Goal: Task Accomplishment & Management: Use online tool/utility

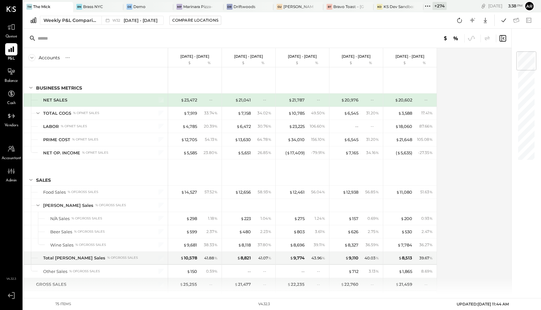
click at [435, 6] on div "+ 274" at bounding box center [439, 6] width 14 height 8
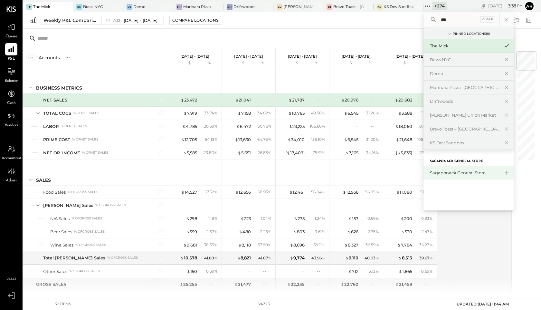
type input "***"
click at [458, 169] on div "Sagaponack General Store" at bounding box center [468, 173] width 90 height 14
click at [441, 171] on div "Sagaponack General Store" at bounding box center [465, 173] width 70 height 6
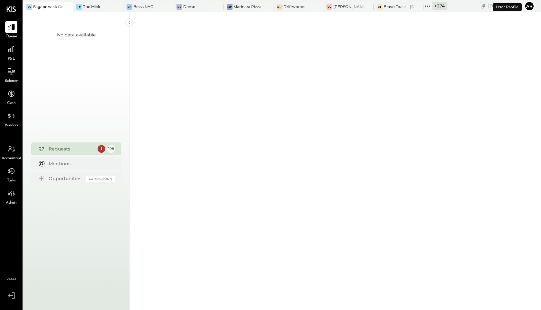
click at [0, 55] on link "P&L" at bounding box center [11, 52] width 22 height 19
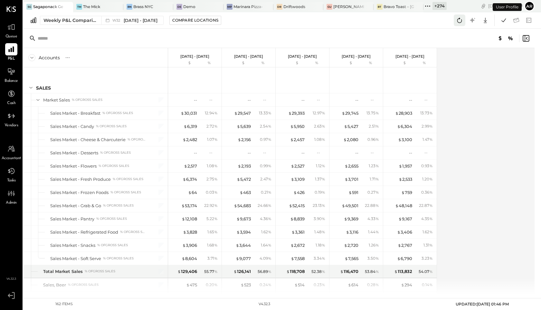
click at [457, 21] on icon at bounding box center [459, 20] width 5 height 5
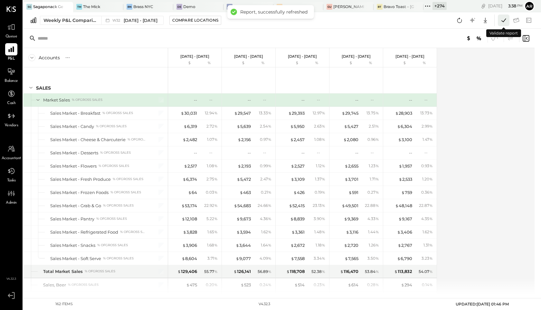
click at [501, 20] on icon at bounding box center [503, 20] width 5 height 4
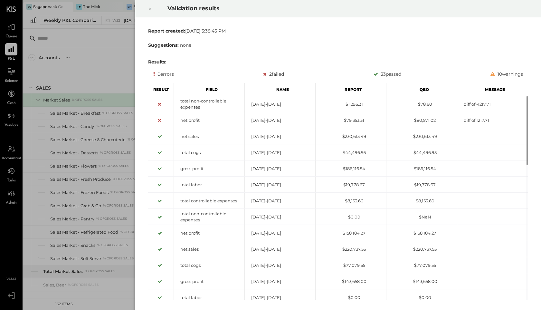
click at [150, 9] on icon at bounding box center [150, 9] width 4 height 8
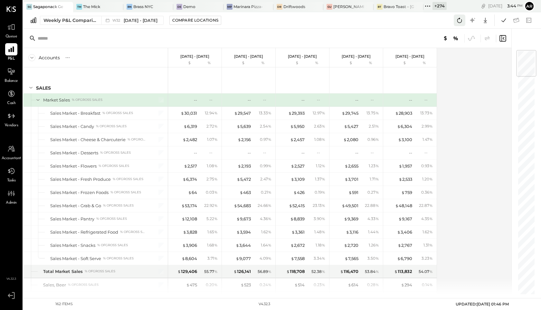
click at [459, 21] on icon at bounding box center [459, 20] width 8 height 8
click at [503, 20] on icon at bounding box center [503, 20] width 8 height 8
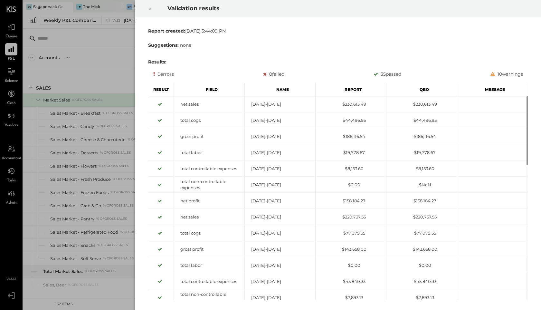
click at [149, 9] on icon at bounding box center [150, 9] width 4 height 8
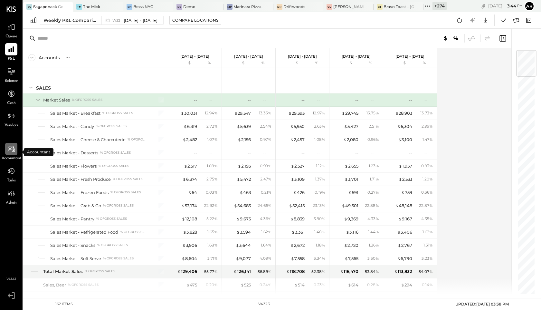
click at [13, 154] on div at bounding box center [11, 149] width 12 height 12
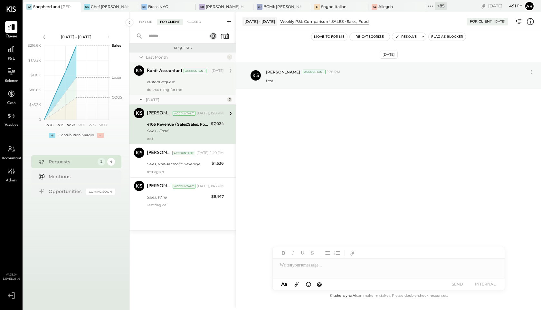
click at [170, 81] on div "custom request" at bounding box center [184, 82] width 75 height 6
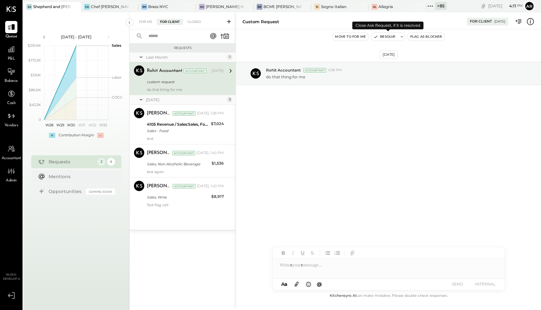
click at [389, 36] on button "Resolve" at bounding box center [384, 37] width 27 height 8
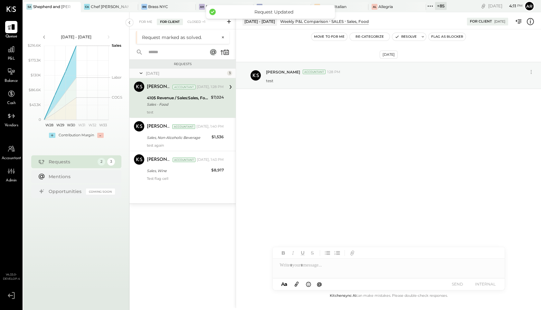
click at [146, 25] on div "For Me For Client Closed +1" at bounding box center [182, 20] width 106 height 17
click at [146, 21] on div "For Me" at bounding box center [146, 22] width 20 height 6
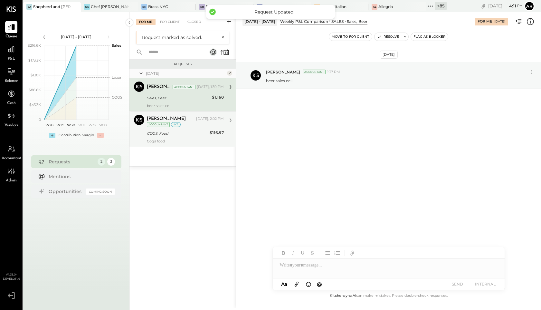
click at [181, 129] on div "Archie Grace Today, 2:02 PM Accountant int COGS, Food $116.97 Cogs food" at bounding box center [185, 129] width 77 height 29
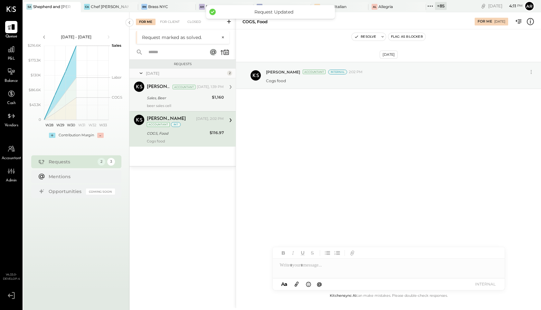
click at [182, 98] on div "Sales, Beer" at bounding box center [178, 98] width 63 height 6
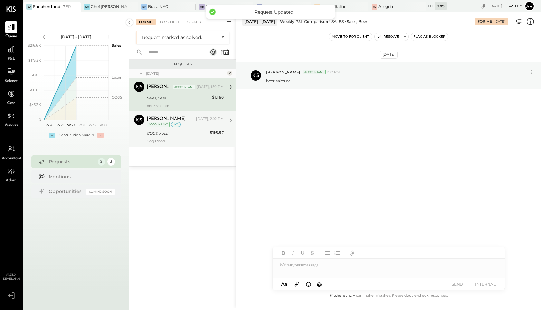
click at [187, 126] on div "Archie Grace Today, 2:02 PM Accountant int" at bounding box center [185, 121] width 77 height 13
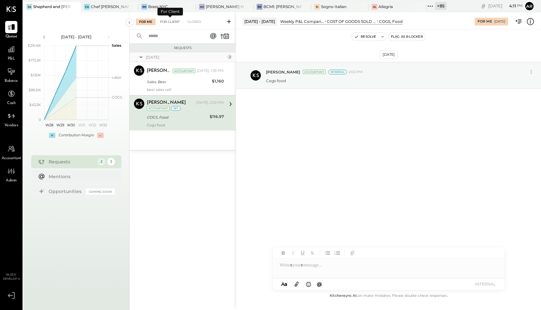
click at [168, 19] on div "For Client" at bounding box center [170, 22] width 26 height 6
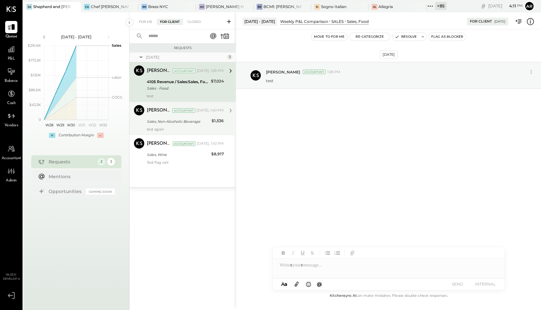
click at [178, 111] on div "Accountant" at bounding box center [183, 110] width 23 height 5
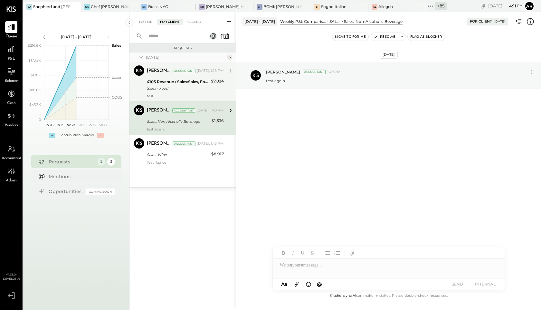
click at [177, 88] on div "Sales - Food" at bounding box center [178, 88] width 62 height 6
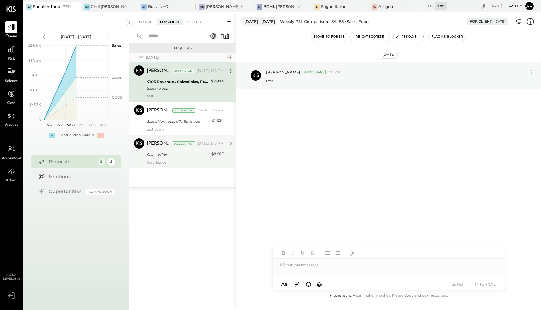
click at [176, 154] on div "Sales, Wine" at bounding box center [178, 154] width 62 height 6
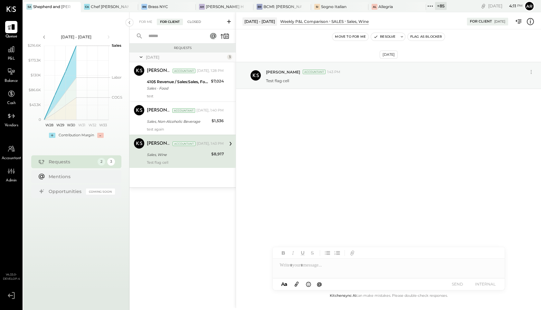
click at [195, 21] on div "Closed" at bounding box center [194, 22] width 20 height 6
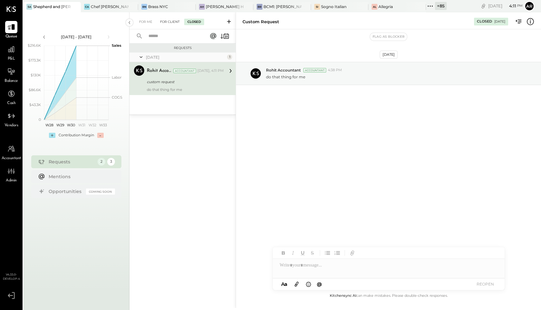
click at [169, 19] on div "For Client" at bounding box center [170, 22] width 26 height 6
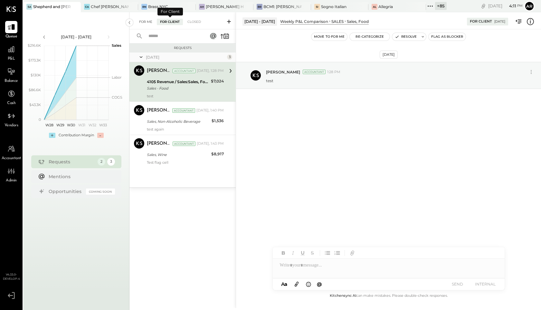
click at [145, 20] on div "For Me" at bounding box center [146, 22] width 20 height 6
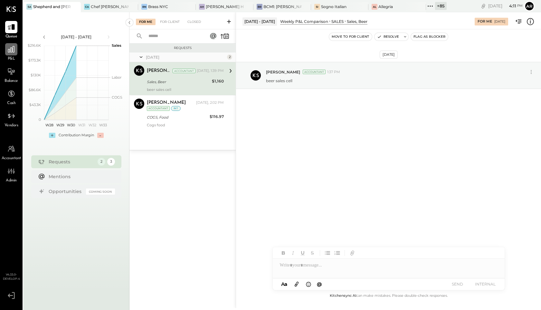
click at [8, 53] on icon at bounding box center [11, 49] width 8 height 8
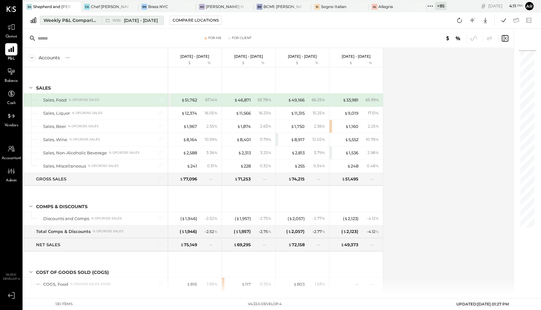
click at [94, 21] on div "Weekly P&L Comparison" at bounding box center [70, 20] width 54 height 6
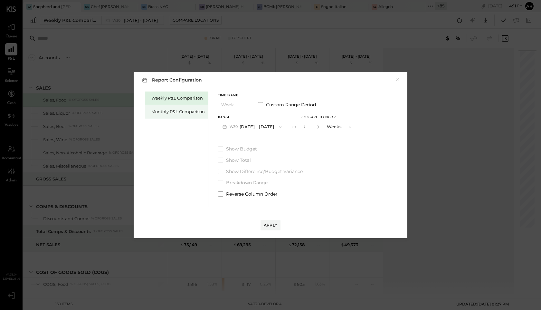
click at [175, 111] on div "Monthly P&L Comparison" at bounding box center [177, 111] width 53 height 6
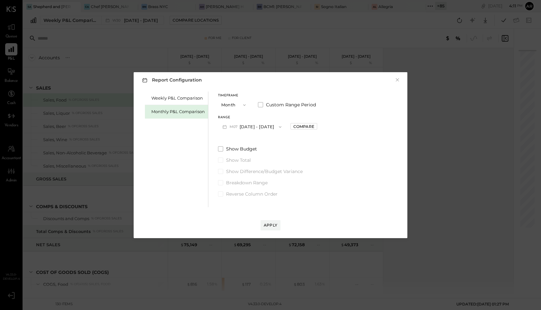
click at [245, 123] on button "M07 Jul 1 - 31, 2025" at bounding box center [252, 127] width 68 height 12
click at [396, 79] on button "×" at bounding box center [397, 80] width 6 height 6
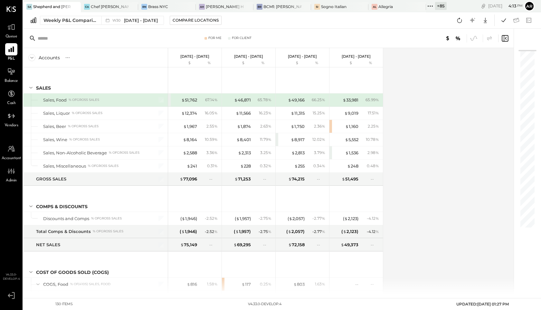
click at [13, 156] on span "Accountant" at bounding box center [12, 158] width 20 height 6
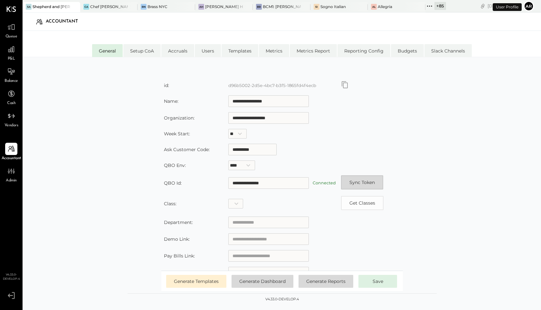
click at [350, 181] on button "Sync Token" at bounding box center [362, 182] width 42 height 14
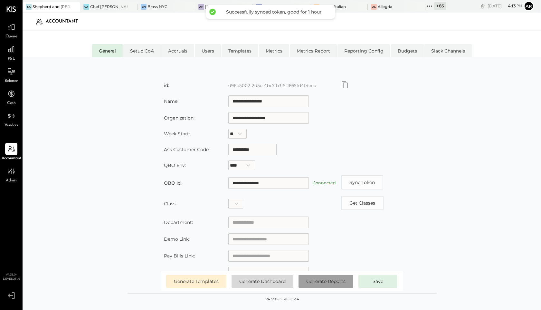
click at [327, 277] on button "Generate Reports" at bounding box center [325, 281] width 55 height 13
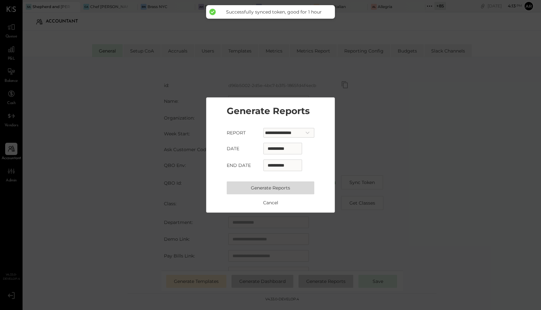
select select "*"
select select "****"
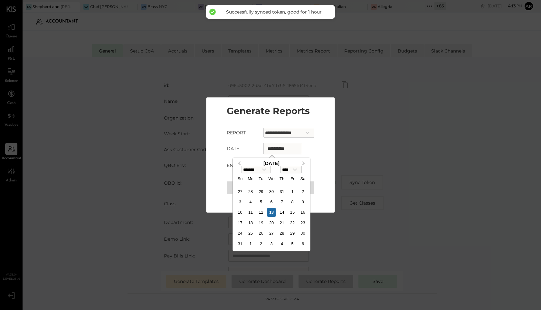
click at [268, 150] on input "**********" at bounding box center [282, 149] width 39 height 12
click at [241, 163] on button "Previous Month" at bounding box center [238, 163] width 10 height 10
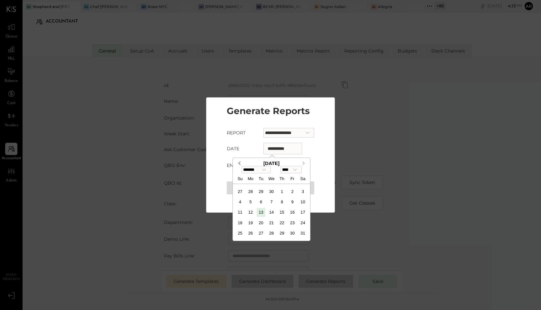
click at [241, 163] on button "Previous Month" at bounding box center [238, 163] width 10 height 10
click at [239, 161] on span "Previous Month" at bounding box center [239, 163] width 0 height 7
select select "*"
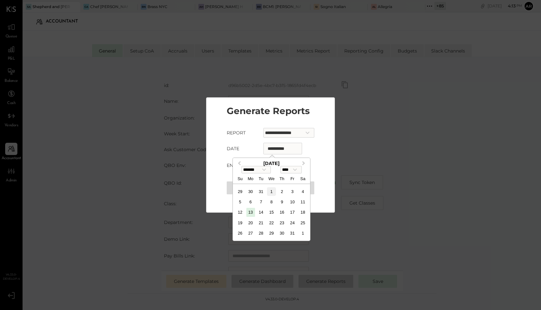
click at [272, 193] on div "1" at bounding box center [271, 191] width 9 height 9
type input "**********"
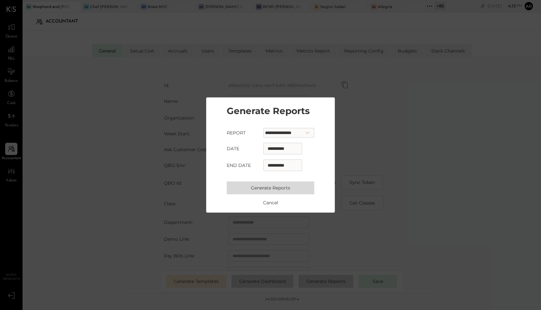
click at [266, 191] on button "Generate Reports" at bounding box center [271, 187] width 88 height 13
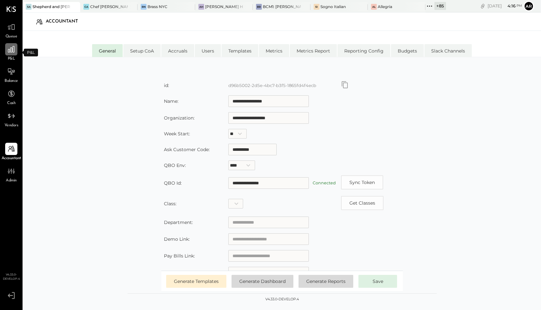
click at [9, 54] on div at bounding box center [11, 49] width 12 height 12
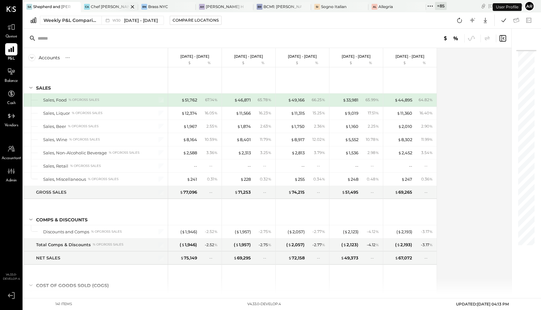
click at [113, 12] on div "CA Chef Adrianne's Vineyard Restaurant and Bar" at bounding box center [110, 7] width 58 height 10
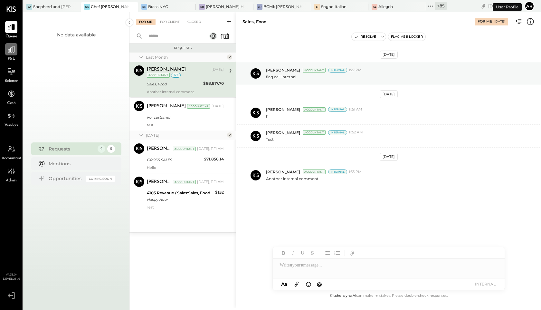
click at [9, 54] on div at bounding box center [11, 49] width 12 height 12
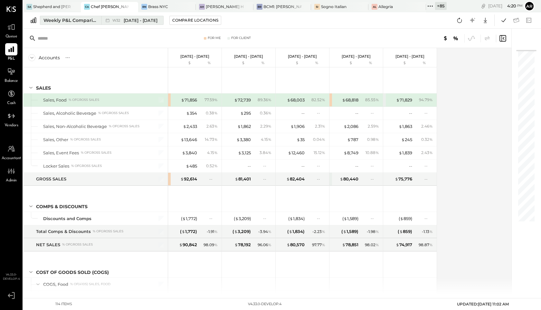
click at [96, 21] on div "Weekly P&L Comparison" at bounding box center [70, 20] width 54 height 6
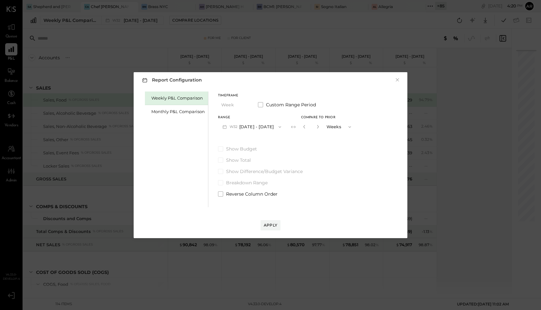
click at [76, 34] on div "Report Configuration × Weekly P&L Comparison Monthly P&L Comparison Timeframe W…" at bounding box center [270, 155] width 541 height 310
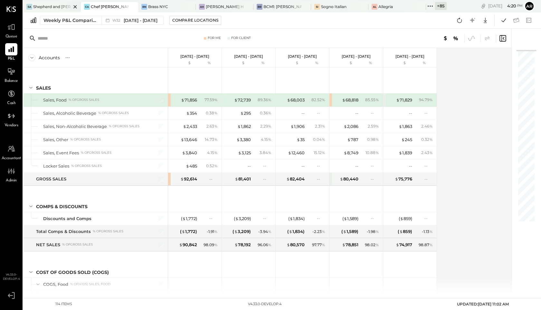
click at [53, 3] on div "Sa Shepherd and Sims" at bounding box center [52, 7] width 58 height 10
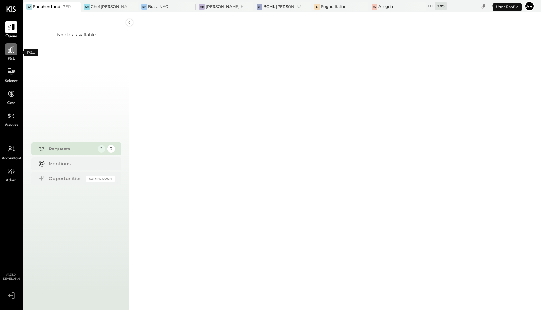
click at [11, 50] on icon at bounding box center [11, 49] width 8 height 8
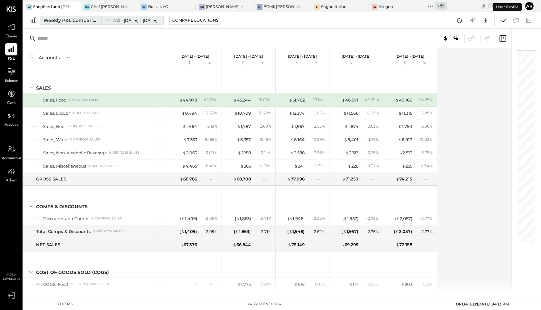
click at [115, 21] on span "W32" at bounding box center [117, 21] width 10 height 4
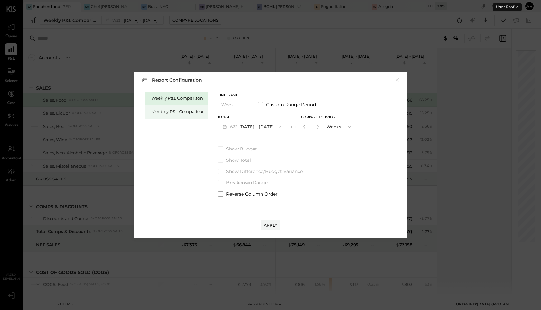
click at [172, 105] on div "Monthly P&L Comparison" at bounding box center [176, 112] width 63 height 14
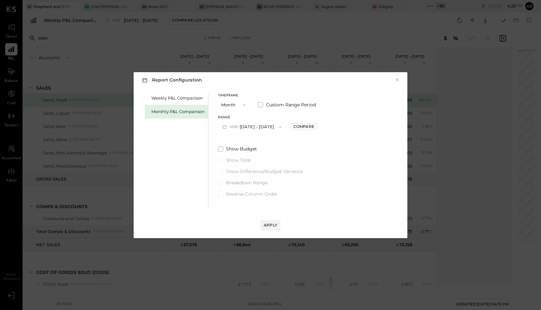
click at [241, 129] on button "M08 Aug 1 - 31, 2025" at bounding box center [252, 127] width 68 height 12
click at [236, 167] on span "[DATE] - [DATE]" at bounding box center [249, 167] width 31 height 5
click at [272, 224] on div "Apply" at bounding box center [271, 224] width 14 height 5
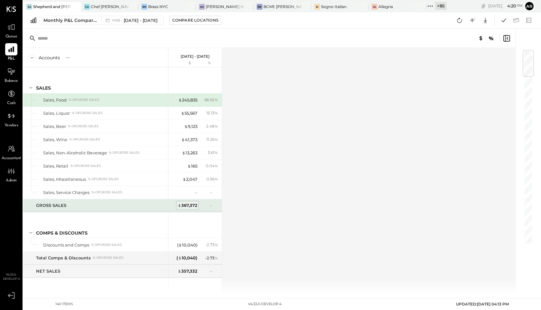
click at [187, 205] on div "$ 367,372" at bounding box center [188, 205] width 20 height 6
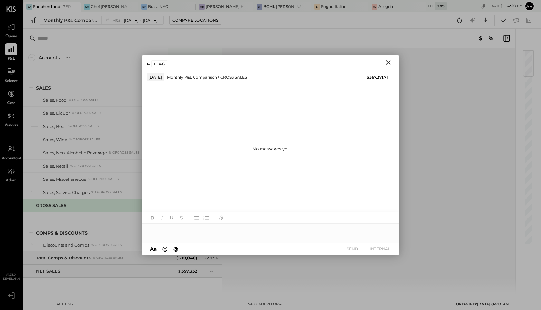
click at [392, 61] on button "Close" at bounding box center [388, 62] width 12 height 8
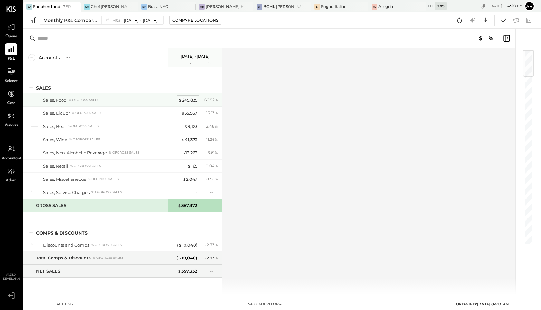
click at [189, 99] on div "$ 245,835" at bounding box center [187, 100] width 19 height 6
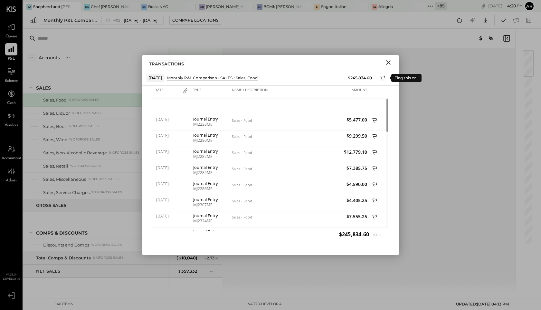
click at [381, 78] on icon at bounding box center [383, 77] width 5 height 5
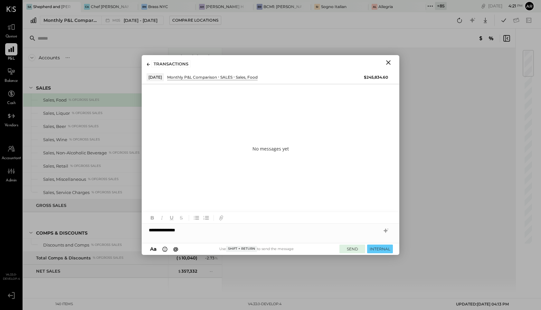
click at [349, 250] on button "SEND" at bounding box center [352, 248] width 26 height 9
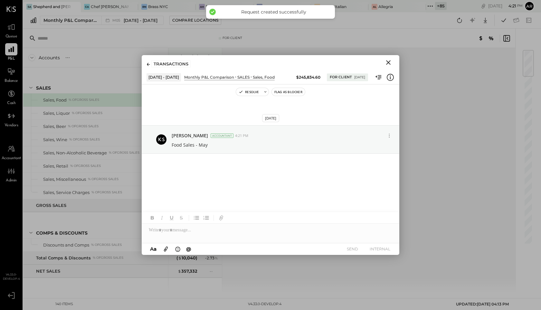
click at [389, 61] on icon "Close" at bounding box center [388, 63] width 8 height 8
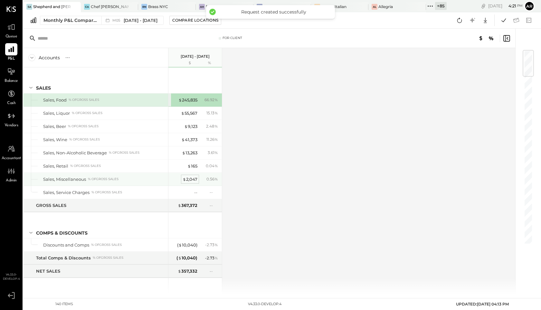
click at [189, 178] on div "$ 2,047" at bounding box center [190, 179] width 15 height 6
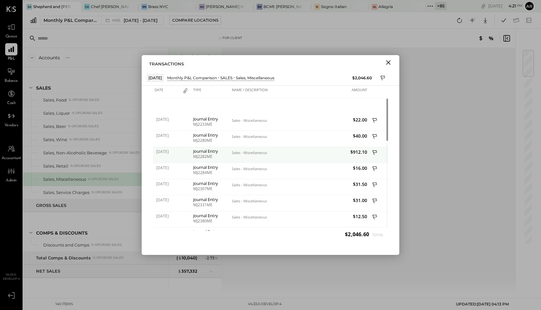
click at [375, 152] on icon at bounding box center [374, 152] width 5 height 5
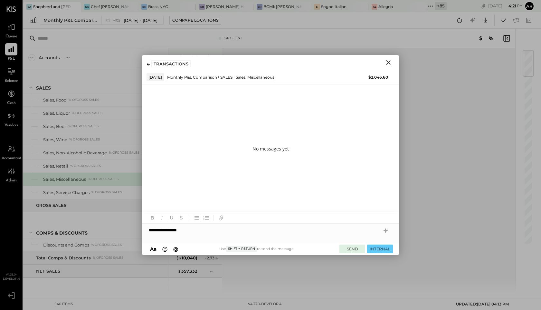
click at [352, 252] on button "SEND" at bounding box center [352, 248] width 26 height 9
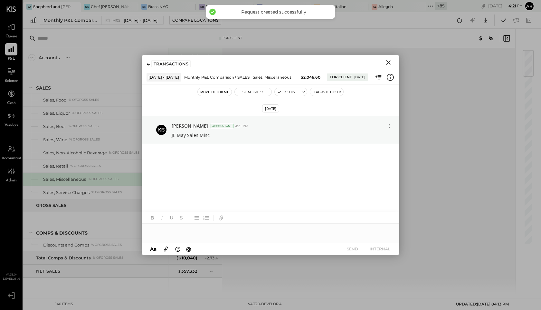
click at [390, 60] on icon "Close" at bounding box center [388, 62] width 5 height 5
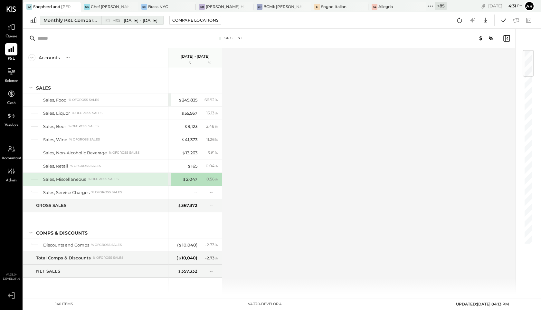
click at [105, 23] on icon at bounding box center [107, 20] width 6 height 6
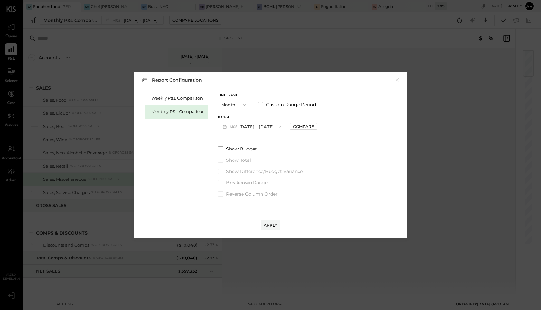
click at [236, 126] on span "M05" at bounding box center [235, 126] width 10 height 5
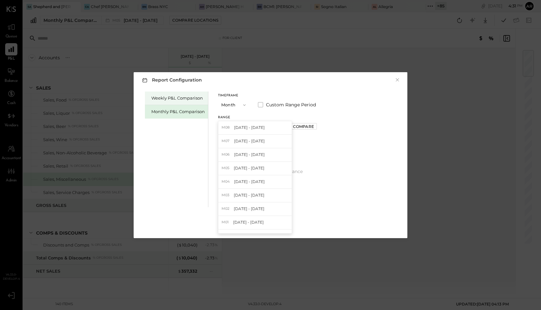
click at [177, 95] on div "Weekly P&L Comparison" at bounding box center [177, 98] width 53 height 6
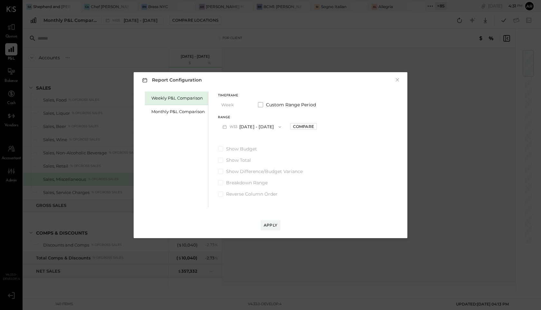
click at [243, 127] on button "W33 Aug 13 - 19, 2025" at bounding box center [252, 127] width 68 height 12
drag, startPoint x: 253, startPoint y: 210, endPoint x: 253, endPoint y: 221, distance: 11.3
click at [253, 221] on div "W33 Aug 13 - 19, 2025 W32 Aug 6 - 12, 2025 W31 Jul 30 - Aug 5, 2025 W30 Jul 23 …" at bounding box center [255, 177] width 74 height 113
click at [253, 221] on span "Jun 25 - Jul 1, 2025" at bounding box center [249, 221] width 31 height 5
click at [240, 125] on button "W26 Jun 25 - Jul 1, 2025" at bounding box center [252, 127] width 68 height 12
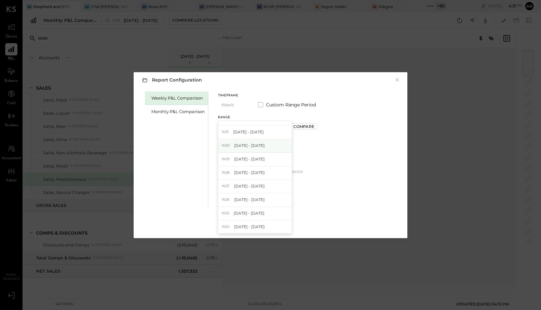
scroll to position [32, 0]
click at [257, 202] on span "Jun 18 - 24, 2025" at bounding box center [249, 203] width 31 height 5
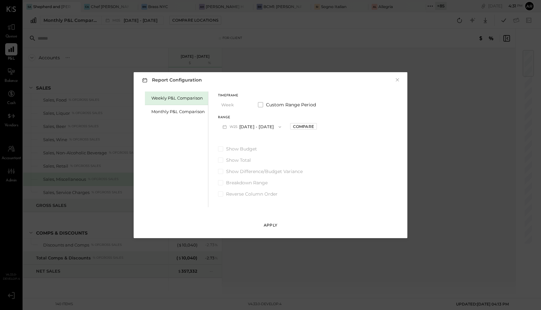
click at [268, 225] on div "Apply" at bounding box center [271, 224] width 14 height 5
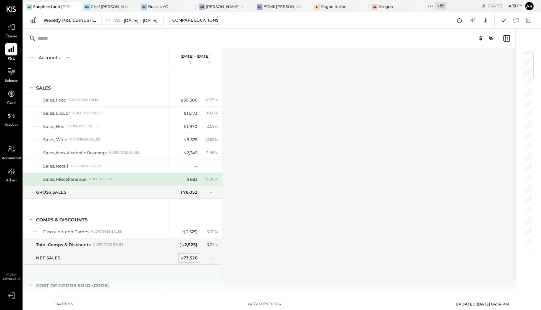
scroll to position [27, 0]
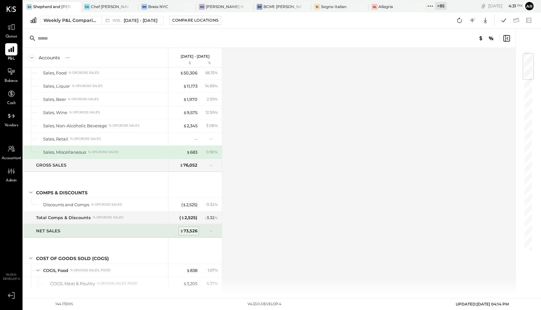
click at [186, 231] on div "$ 73,526" at bounding box center [188, 231] width 17 height 6
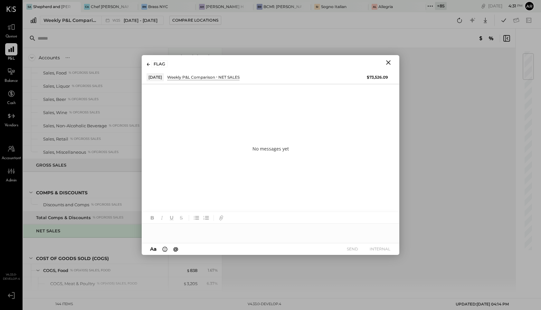
click at [254, 230] on div at bounding box center [271, 229] width 258 height 13
click at [350, 250] on button "SEND" at bounding box center [352, 248] width 26 height 9
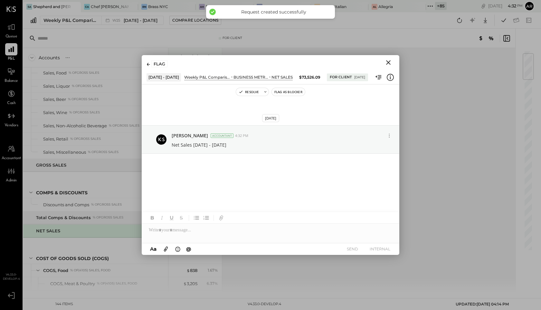
click at [390, 62] on icon "Close" at bounding box center [388, 63] width 8 height 8
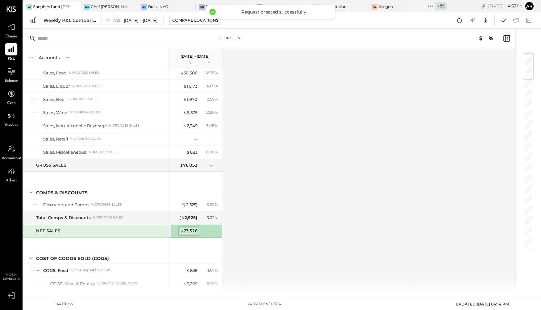
click at [192, 228] on div "$ 73,526" at bounding box center [188, 231] width 17 height 6
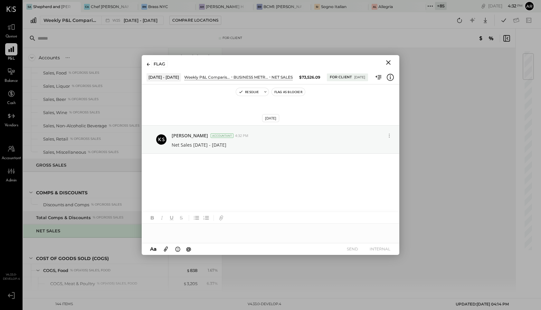
click at [395, 76] on div "Jun 18 - 24, 2025 Weekly P&L Comparison BUSINESS METRICS NET SALES $73,526.09 F…" at bounding box center [271, 77] width 258 height 14
click at [391, 78] on icon at bounding box center [390, 77] width 8 height 8
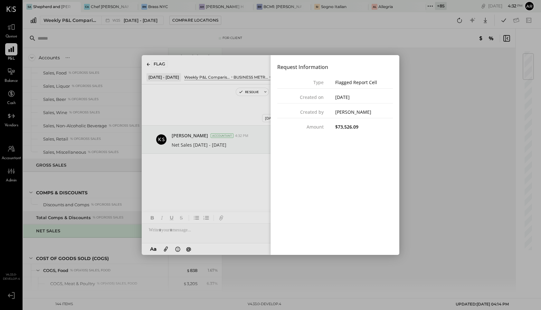
click at [285, 70] on h4 "Request Information" at bounding box center [335, 66] width 116 height 11
click at [275, 61] on div "Request Information Type Flagged Report Cell Created on 08/13/2025 Created by A…" at bounding box center [335, 95] width 128 height 81
click at [348, 28] on div "Weekly P&L Comparison W25 Jun 18 - 24, 2025 Compare Locations Google Sheets Exc…" at bounding box center [282, 20] width 518 height 16
click at [457, 74] on div "Accounts S % GL Jun 18 - 24, 2025 $ % SALES Sales, Food % of GROSS SALES Sales,…" at bounding box center [269, 171] width 493 height 246
click at [219, 94] on div "Close panel" at bounding box center [271, 155] width 258 height 200
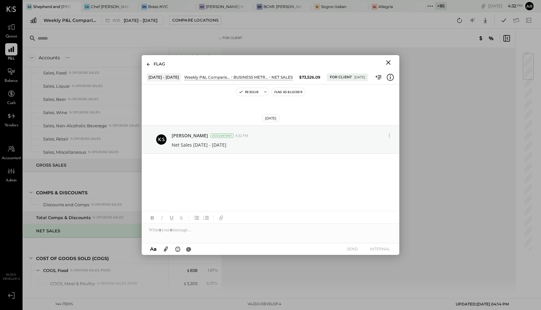
click at [199, 91] on div "Resolve Flag as Blocker" at bounding box center [271, 92] width 258 height 8
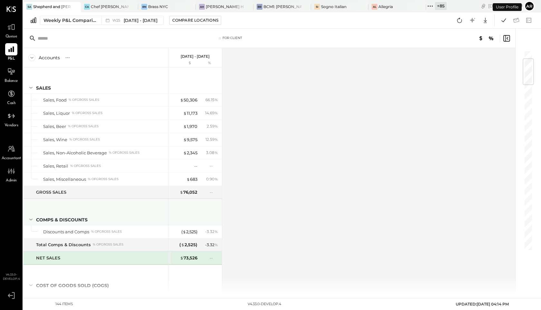
scroll to position [71, 0]
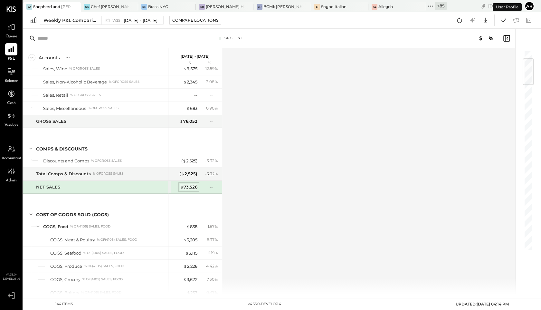
click at [190, 184] on div "$ 73,526" at bounding box center [188, 187] width 17 height 6
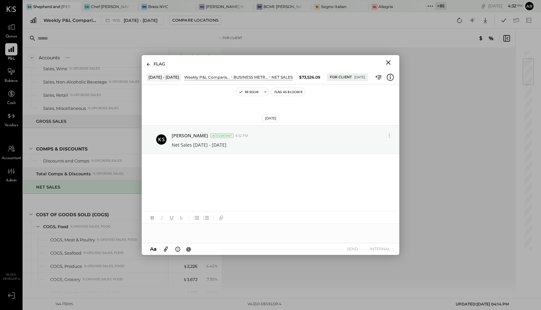
click at [386, 62] on icon "Close" at bounding box center [388, 63] width 8 height 8
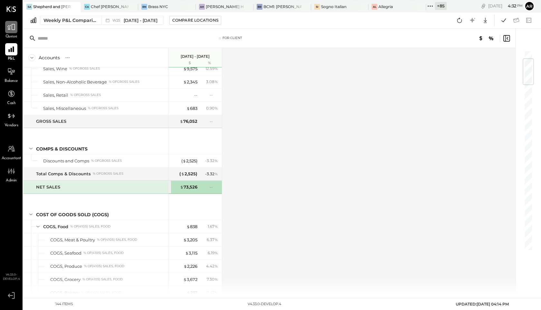
click at [10, 31] on div at bounding box center [11, 27] width 12 height 12
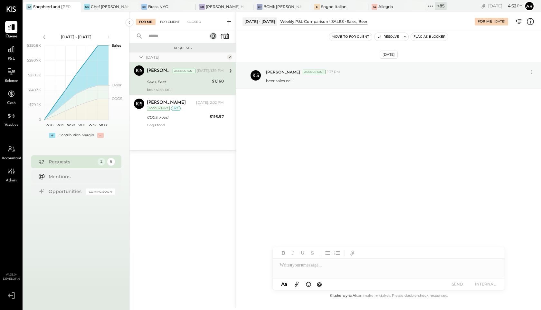
click at [171, 19] on div "For Client" at bounding box center [170, 22] width 26 height 6
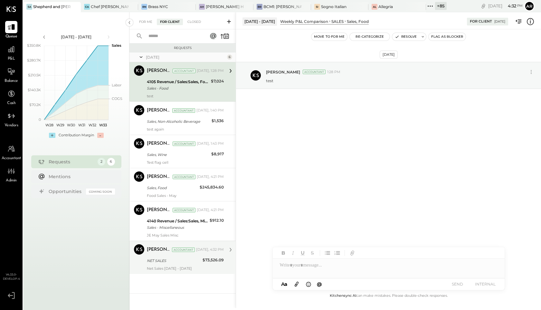
click at [178, 267] on div "Net Sales [DATE] - [DATE]" at bounding box center [185, 268] width 77 height 5
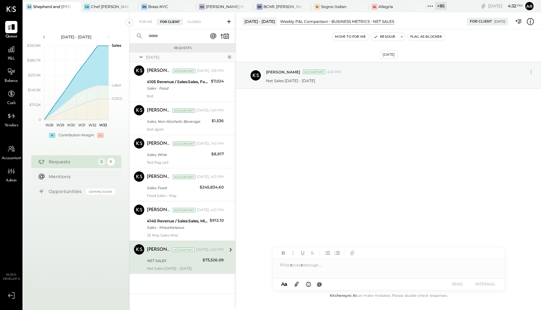
click at [346, 38] on button "Move to for me" at bounding box center [350, 37] width 36 height 8
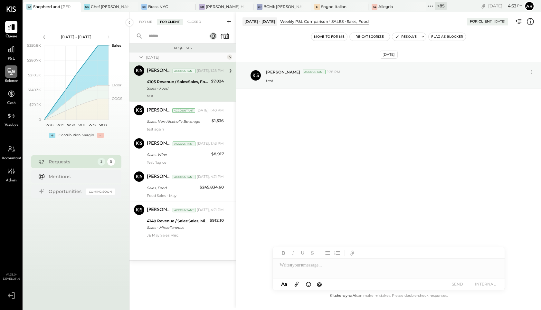
click at [14, 75] on icon at bounding box center [11, 71] width 8 height 8
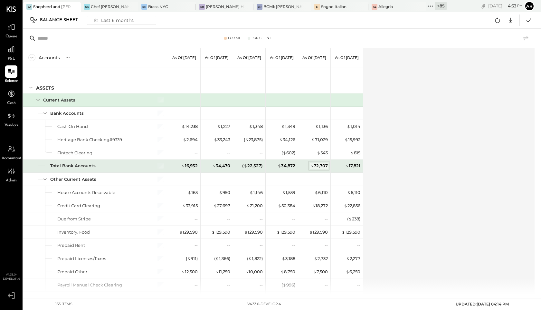
click at [319, 166] on div "$ 72,707" at bounding box center [319, 166] width 18 height 6
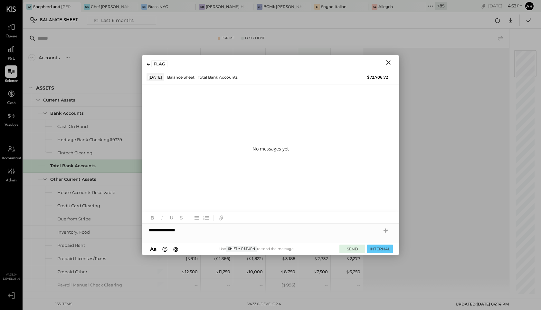
click at [346, 250] on button "SEND" at bounding box center [352, 248] width 26 height 9
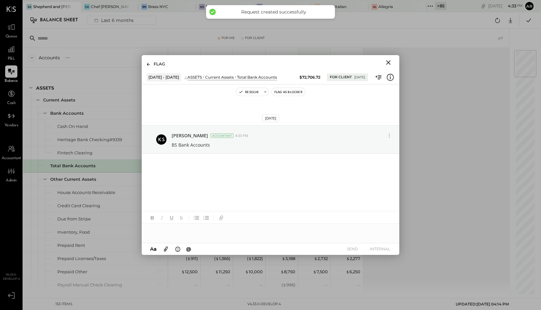
click at [390, 62] on icon "Close" at bounding box center [388, 63] width 8 height 8
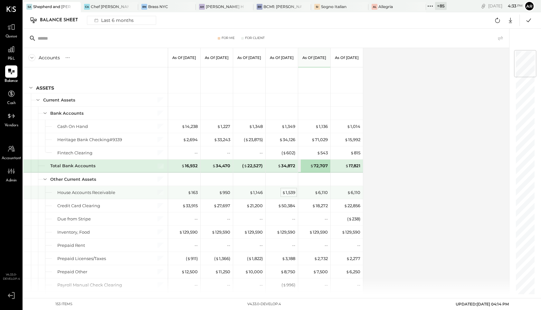
click at [286, 190] on div "$ 1,539" at bounding box center [288, 192] width 13 height 6
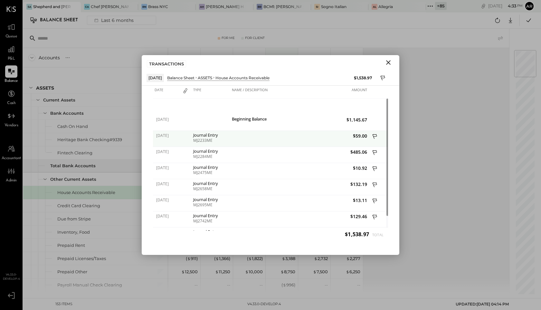
click at [375, 137] on icon at bounding box center [375, 137] width 6 height 8
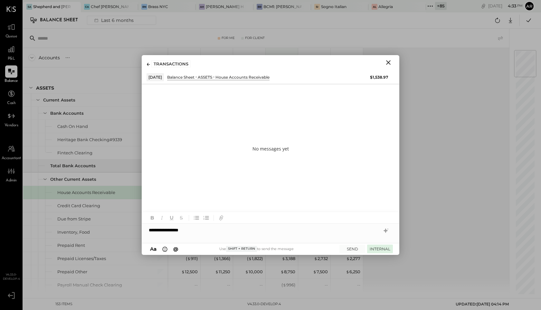
click at [374, 246] on button "INTERNAL" at bounding box center [380, 248] width 26 height 9
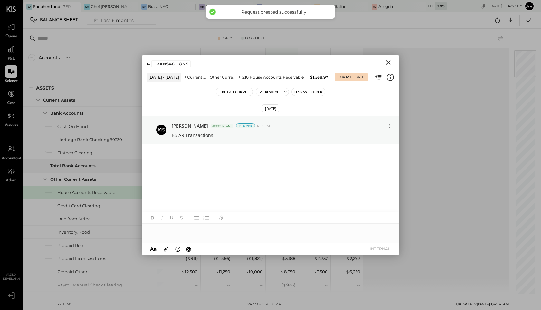
click at [391, 65] on icon "Close" at bounding box center [388, 63] width 8 height 8
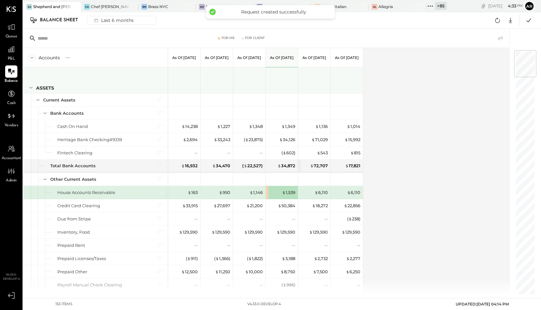
click at [25, 91] on div "ASSETS" at bounding box center [95, 80] width 145 height 26
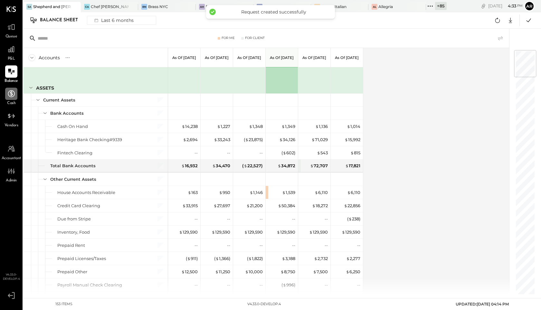
click at [8, 96] on icon at bounding box center [11, 93] width 8 height 8
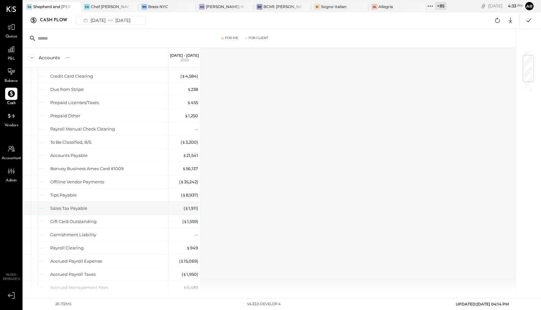
scroll to position [39, 0]
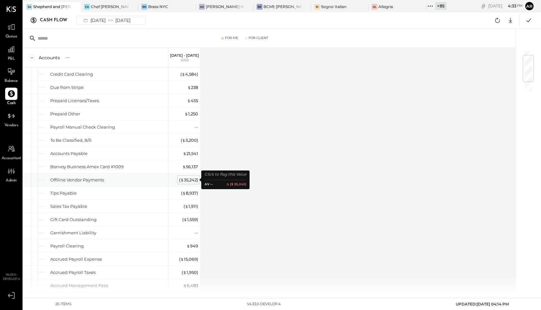
click at [184, 182] on div "( $ 35,242 )" at bounding box center [188, 180] width 19 height 6
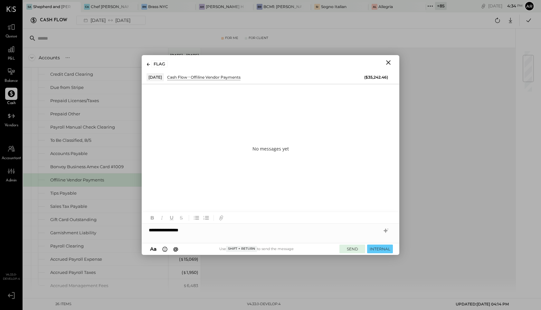
click at [345, 248] on button "SEND" at bounding box center [352, 248] width 26 height 9
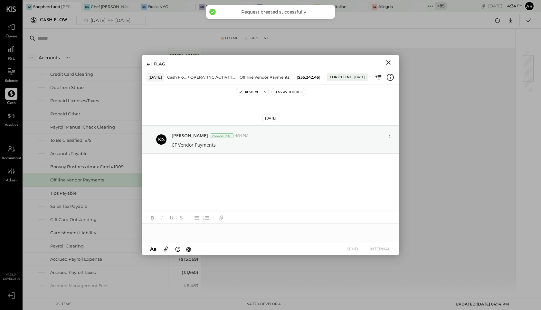
click at [390, 62] on icon "Close" at bounding box center [388, 63] width 8 height 8
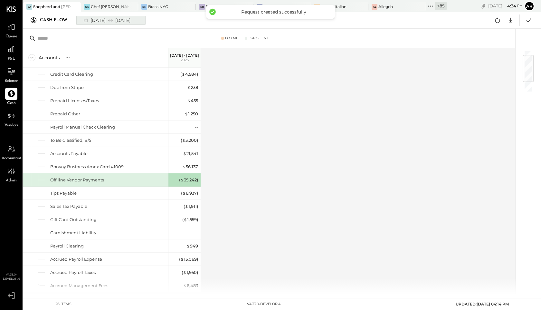
click at [107, 23] on div "07/01/2025 07/31/2025" at bounding box center [106, 20] width 53 height 8
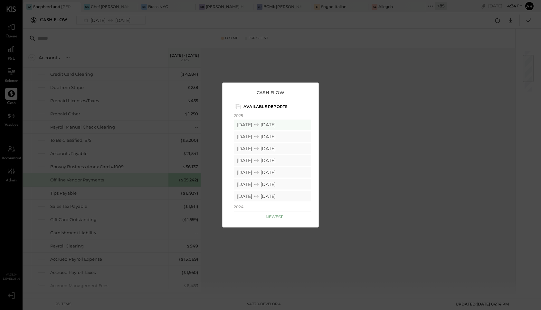
click at [249, 190] on div "2025 07/01/2025 07/31/2025 06/01/2025 06/30/2025 05/01/2025 05/31/2025 04/01/20…" at bounding box center [274, 158] width 80 height 90
click at [248, 173] on div "03/01/2025 03/31/2025" at bounding box center [272, 172] width 77 height 10
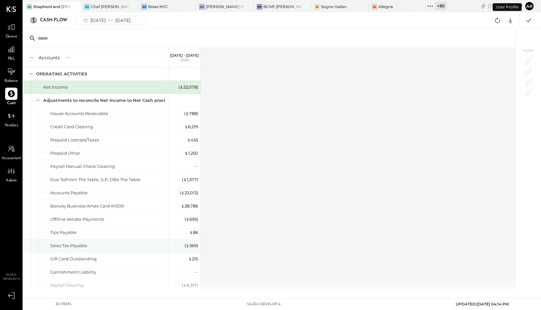
click at [191, 248] on div "( $ 369 )" at bounding box center [185, 245] width 26 height 13
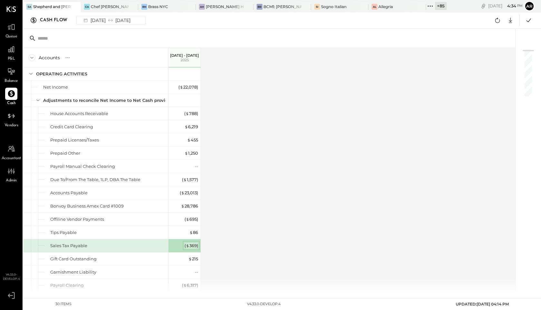
click at [193, 246] on div "( $ 369 )" at bounding box center [191, 245] width 14 height 6
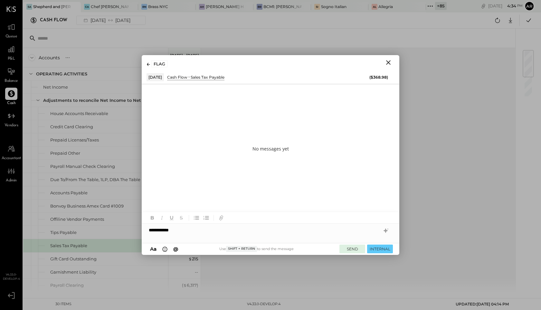
click at [353, 248] on button "SEND" at bounding box center [352, 248] width 26 height 9
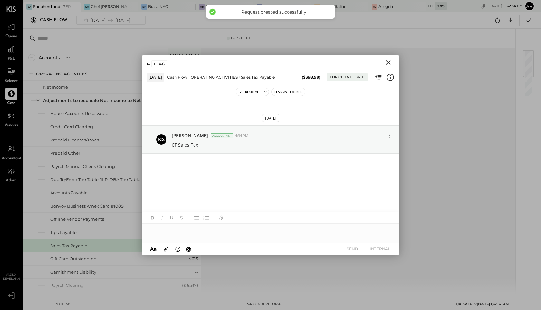
click at [387, 62] on icon "Close" at bounding box center [388, 63] width 8 height 8
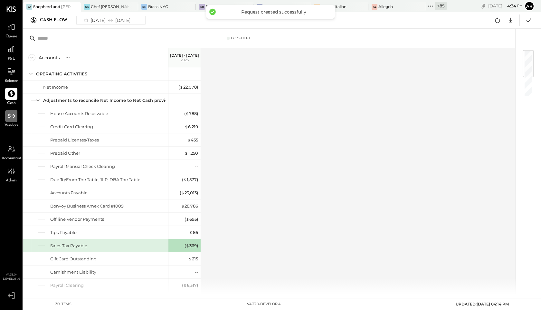
click at [14, 116] on icon at bounding box center [10, 115] width 7 height 5
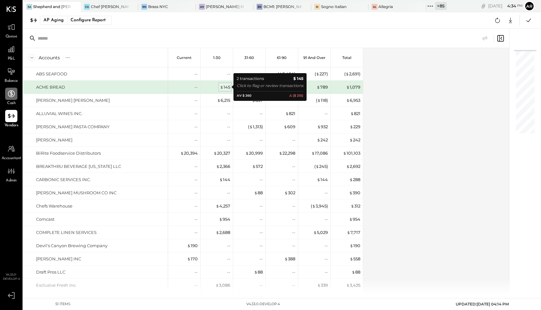
click at [224, 85] on div "$ 145" at bounding box center [225, 87] width 10 height 6
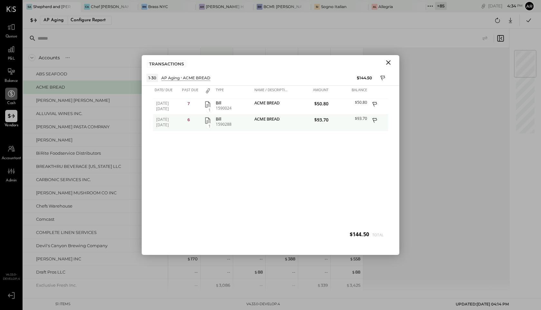
click at [373, 120] on icon at bounding box center [374, 120] width 5 height 5
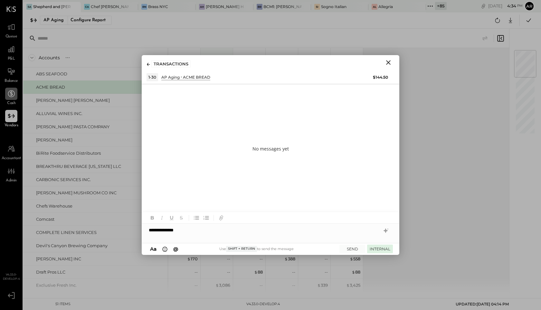
click at [381, 249] on button "INTERNAL" at bounding box center [380, 248] width 26 height 9
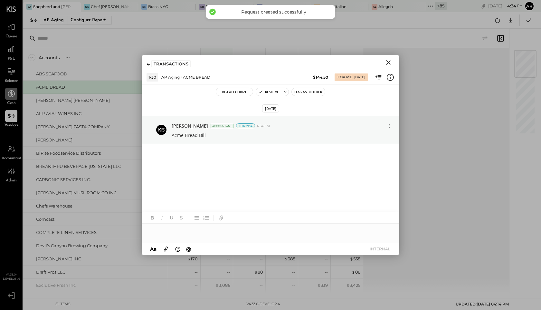
click at [390, 61] on icon "Close" at bounding box center [388, 63] width 8 height 8
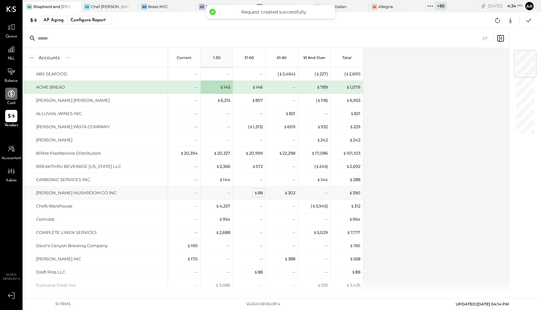
click at [259, 193] on div "$ 88" at bounding box center [258, 193] width 9 height 6
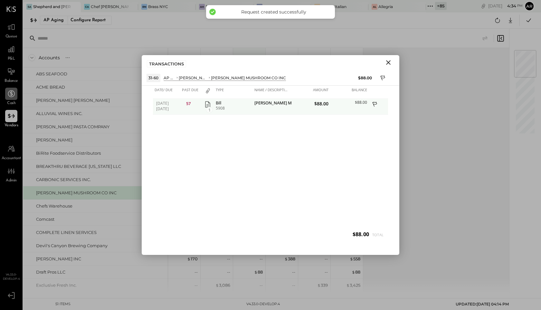
click at [380, 103] on div at bounding box center [378, 107] width 19 height 16
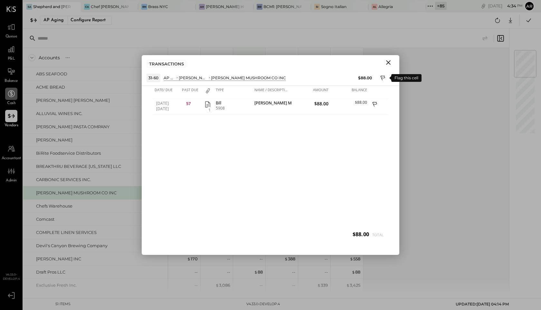
click at [382, 80] on icon at bounding box center [383, 79] width 6 height 8
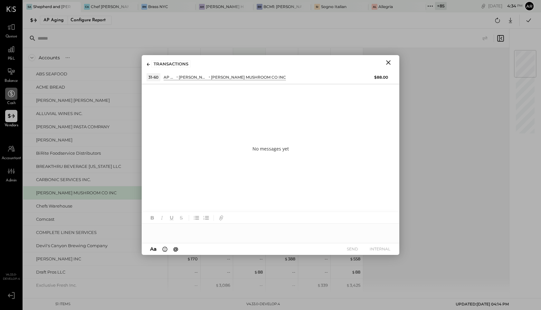
click at [248, 229] on div at bounding box center [271, 229] width 258 height 13
click at [347, 250] on button "SEND" at bounding box center [352, 248] width 26 height 9
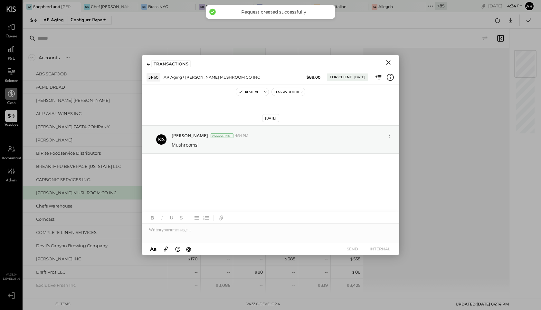
click at [391, 61] on icon "Close" at bounding box center [388, 63] width 8 height 8
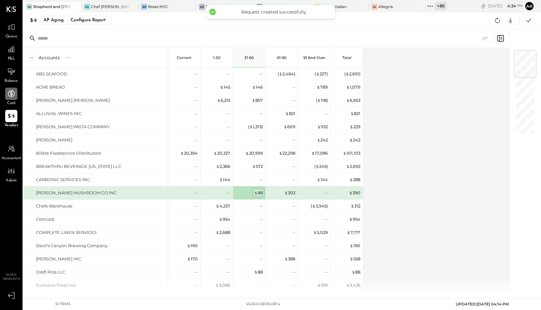
click at [254, 190] on span "$" at bounding box center [256, 192] width 4 height 5
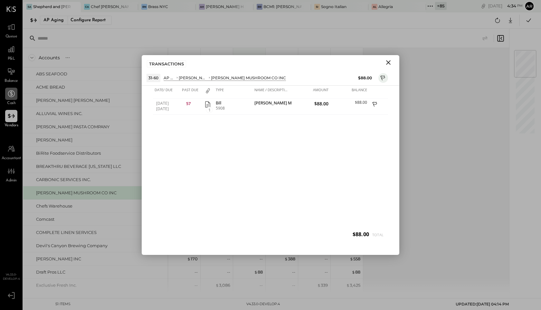
click at [378, 84] on div "31-60 AP Aging CASTILLO'S MUSHROOM CO INC CASTILLO'S MUSHROOM CO INC $88.00" at bounding box center [271, 77] width 258 height 15
click at [382, 79] on icon at bounding box center [383, 79] width 6 height 8
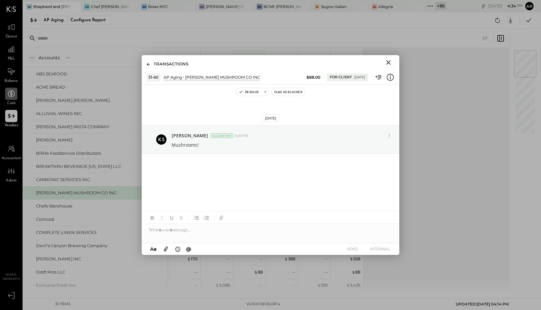
click at [391, 58] on button "Close" at bounding box center [388, 62] width 12 height 8
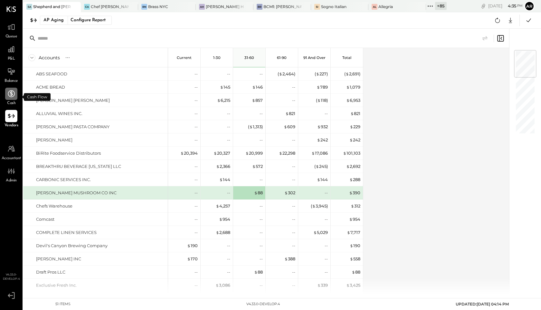
click at [13, 95] on icon at bounding box center [11, 93] width 8 height 8
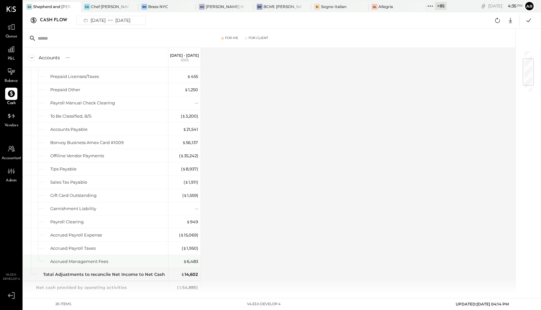
scroll to position [60, 0]
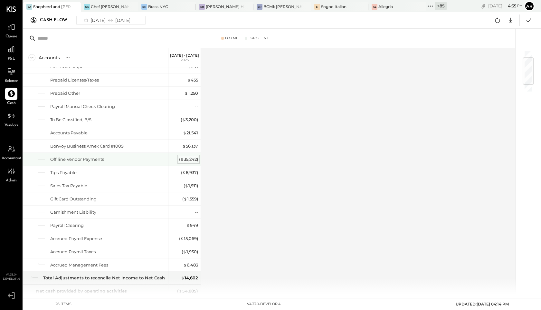
click at [186, 161] on div "( $ 35,242 )" at bounding box center [188, 159] width 19 height 6
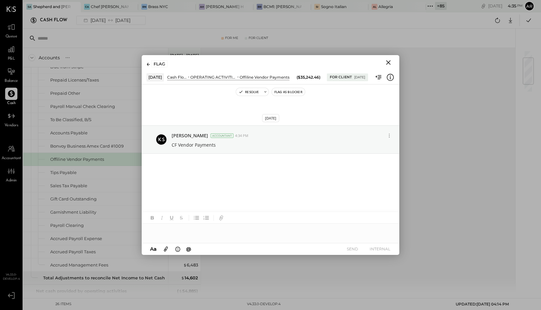
click at [385, 64] on icon "Close" at bounding box center [388, 63] width 8 height 8
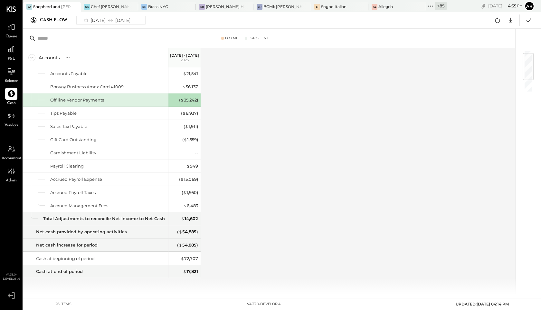
scroll to position [0, 0]
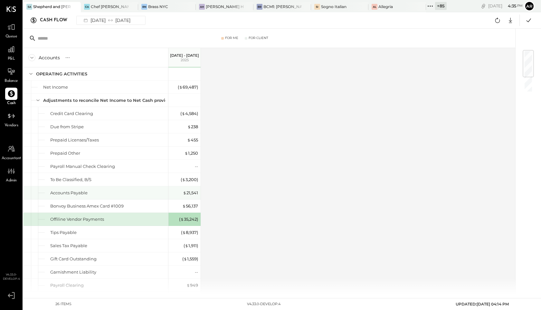
click at [186, 197] on div "$ 21,541" at bounding box center [185, 192] width 26 height 13
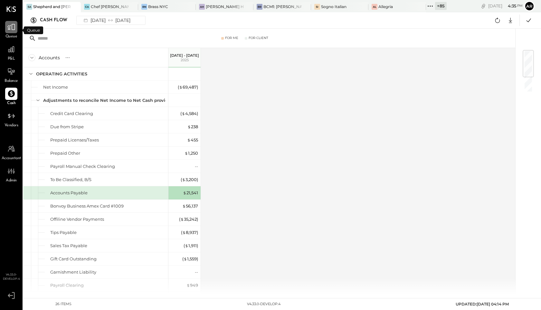
click at [14, 28] on icon at bounding box center [11, 27] width 8 height 8
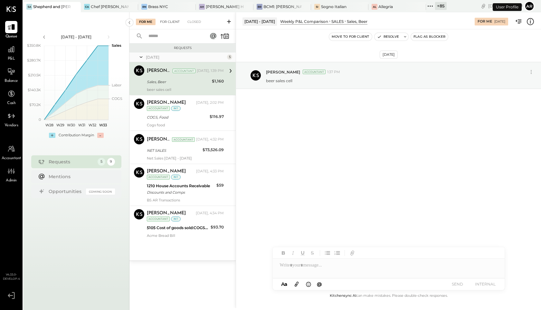
click at [167, 21] on div "For Client" at bounding box center [170, 22] width 26 height 6
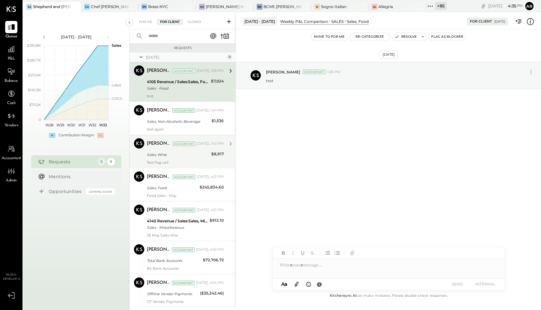
scroll to position [84, 0]
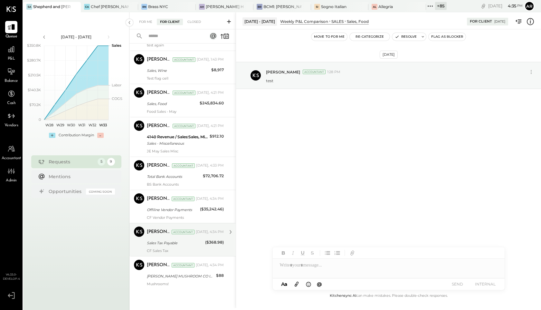
click at [170, 240] on div "Sales Tax Payable" at bounding box center [175, 243] width 56 height 6
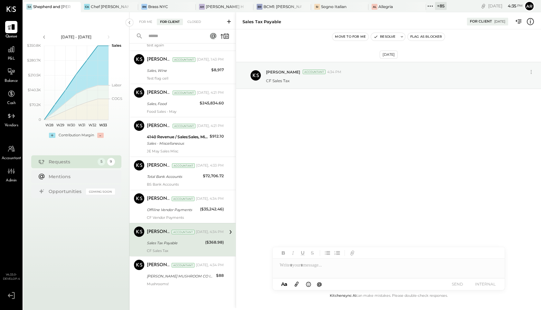
click at [349, 35] on button "Move to for me" at bounding box center [350, 37] width 36 height 8
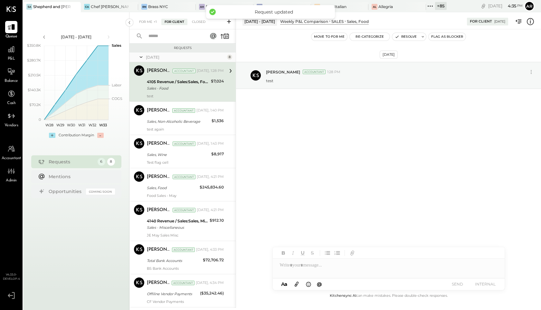
click at [145, 18] on div "For Me +1 For Client Closed" at bounding box center [182, 20] width 106 height 17
click at [144, 21] on div "For Me +1" at bounding box center [148, 22] width 24 height 6
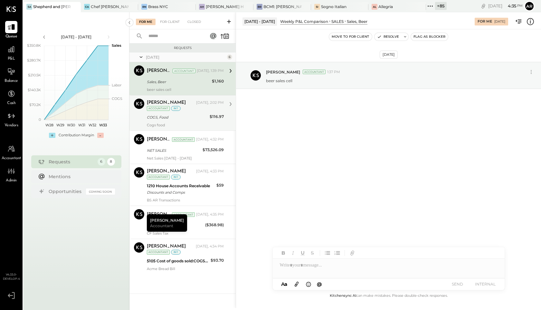
click at [171, 124] on div "Cogs food" at bounding box center [185, 125] width 77 height 5
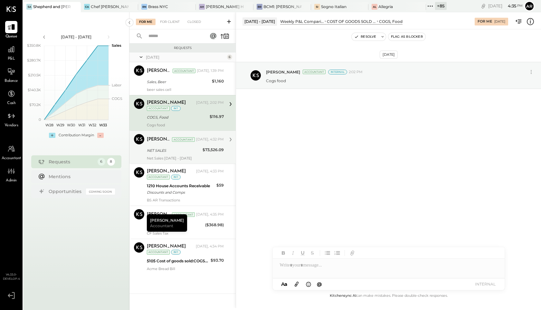
click at [170, 156] on div "Net Sales June 18 - 24" at bounding box center [185, 158] width 77 height 5
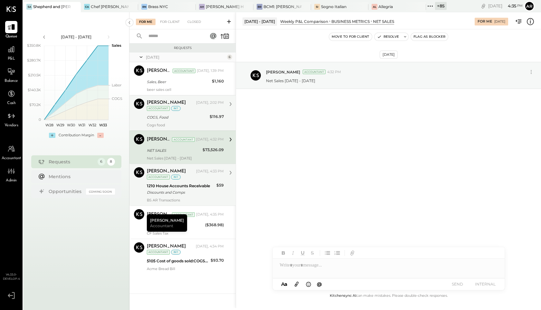
click at [171, 180] on div "Archie Grace Today, 4:33 PM Accountant int 1210 House Accounts Receivable Disco…" at bounding box center [185, 184] width 77 height 35
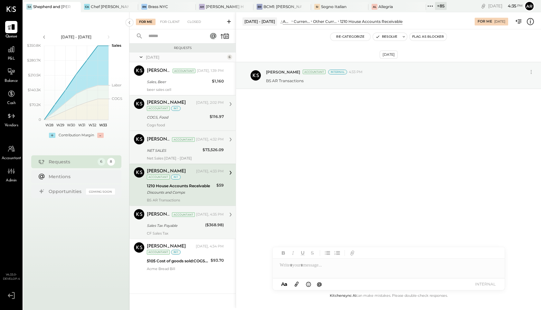
click at [177, 217] on div "Archie Grace Accountant" at bounding box center [171, 214] width 48 height 6
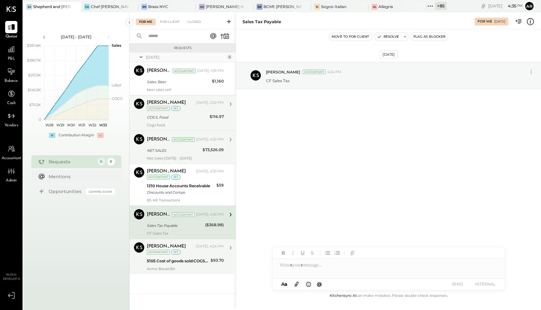
click at [177, 260] on div "5105 Cost of goods sold:COGS, Bakery" at bounding box center [178, 261] width 62 height 6
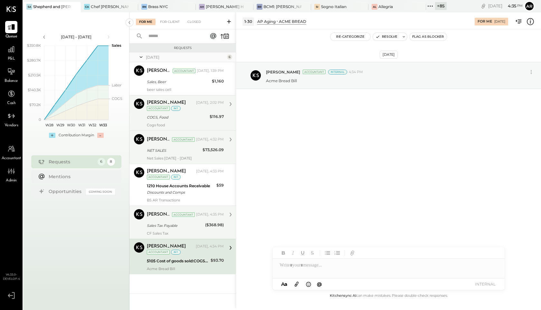
click at [174, 231] on div "CF Sales Tax" at bounding box center [185, 233] width 77 height 5
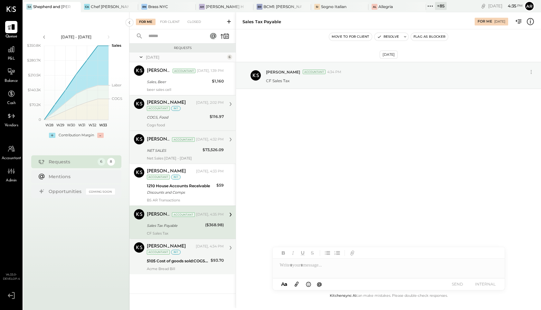
click at [179, 257] on div "5105 Cost of goods sold:COGS, Bakery" at bounding box center [178, 261] width 62 height 8
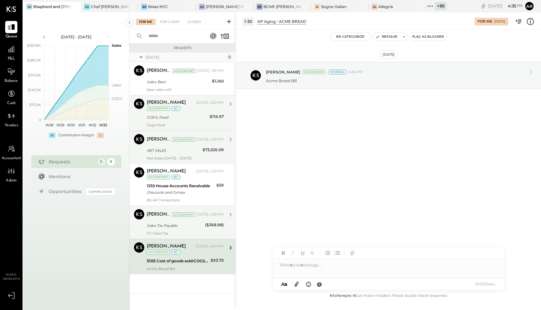
click at [162, 18] on div "For Me For Client Closed" at bounding box center [182, 20] width 106 height 17
click at [166, 21] on div "For Client" at bounding box center [170, 22] width 26 height 6
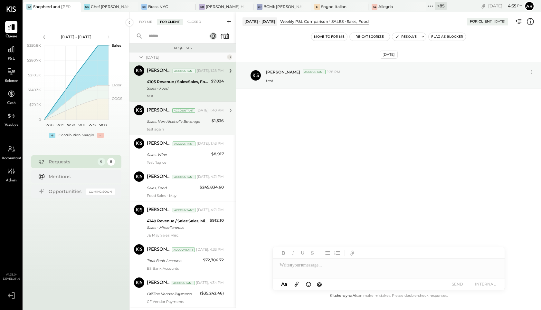
scroll to position [51, 0]
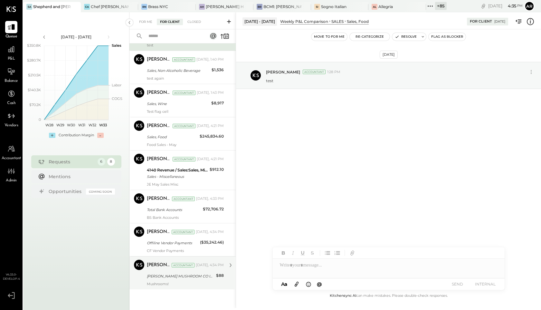
click at [171, 270] on div "Archie Grace Accountant Today, 4:34 PM CASTILLO'S MUSHROOM CO INC $88 Mushrooms!" at bounding box center [185, 272] width 77 height 26
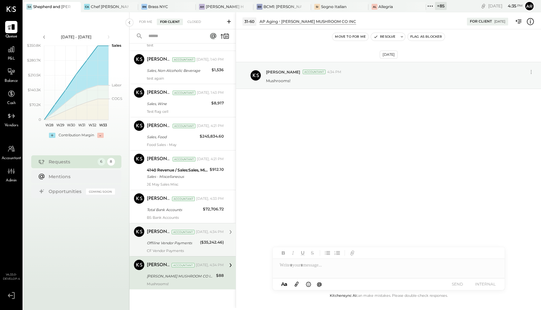
click at [169, 244] on div "Offiline Vendor Payments" at bounding box center [172, 243] width 51 height 6
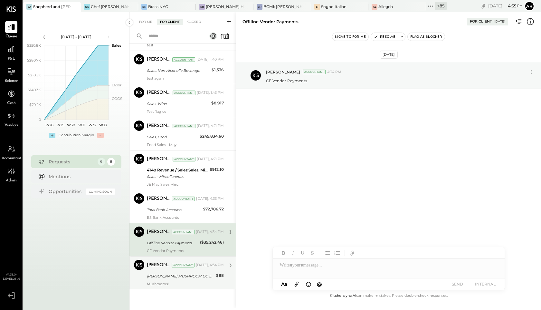
click at [171, 272] on div "CASTILLO'S MUSHROOM CO INC" at bounding box center [180, 276] width 67 height 8
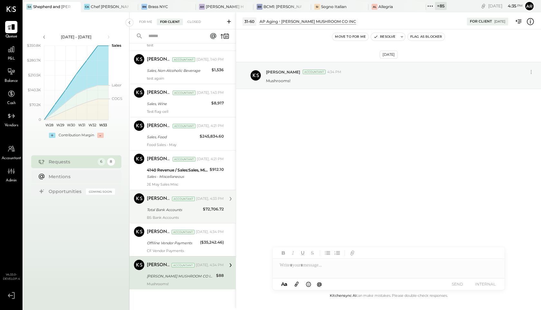
click at [152, 211] on div "Total Bank Accounts" at bounding box center [174, 209] width 54 height 6
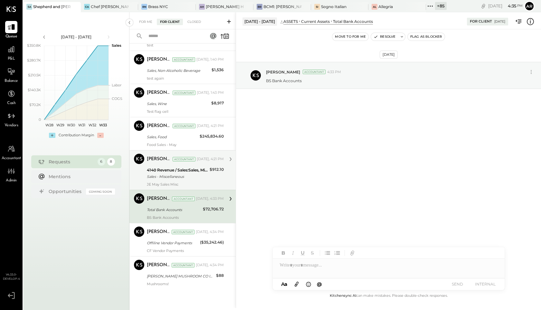
click at [155, 175] on div "Sales - Miscellaneous" at bounding box center [177, 176] width 61 height 6
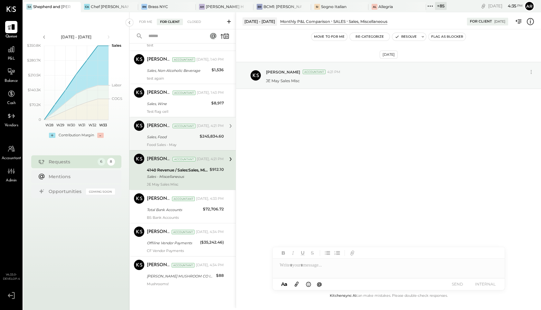
click at [162, 148] on div "Archie Grace Accountant Archie Grace Accountant Today, 4:21 PM Sales, Food $245…" at bounding box center [182, 133] width 106 height 33
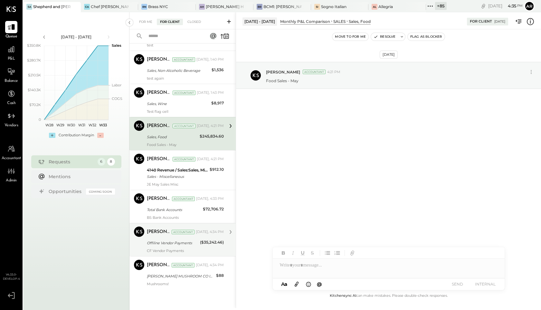
click at [160, 244] on div "Offiline Vendor Payments" at bounding box center [172, 243] width 51 height 6
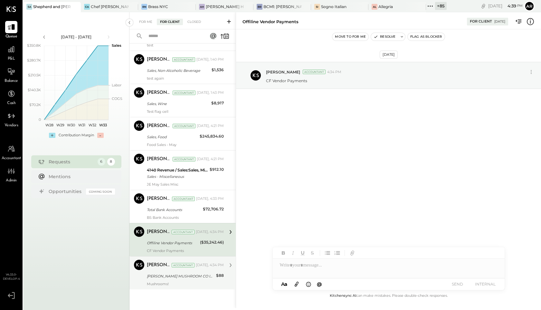
click at [192, 278] on div "CASTILLO'S MUSHROOM CO INC" at bounding box center [180, 276] width 67 height 6
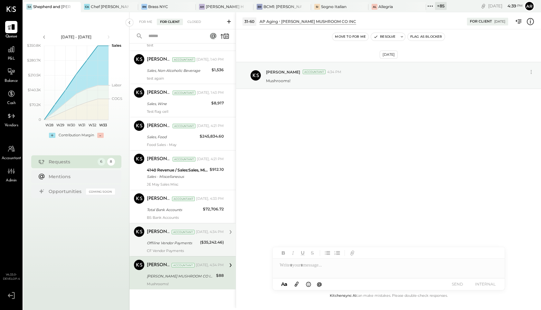
click at [177, 241] on div "Offiline Vendor Payments" at bounding box center [172, 243] width 51 height 6
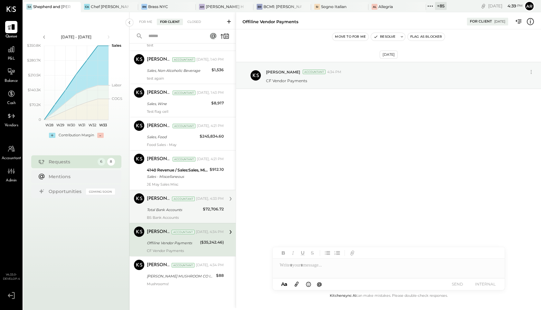
click at [165, 206] on div "Total Bank Accounts" at bounding box center [174, 210] width 54 height 8
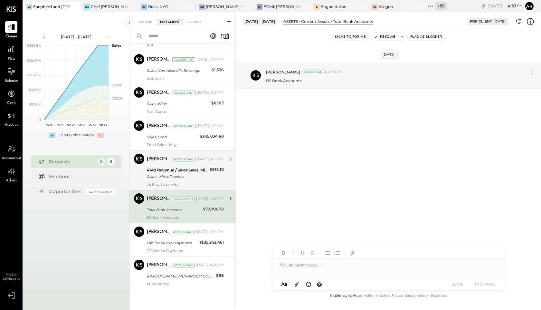
click at [156, 165] on div "Archie Grace Accountant Today, 4:21 PM 4140 Revenue / Sales:Sales, Miscellaneou…" at bounding box center [185, 170] width 77 height 33
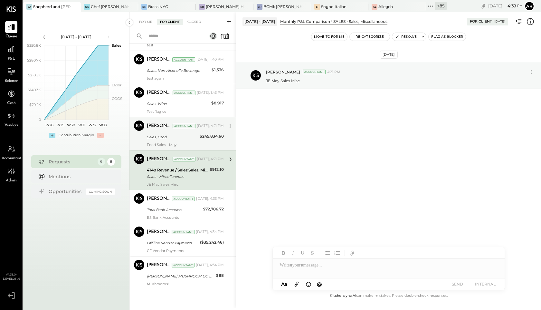
click at [155, 136] on div "Sales, Food" at bounding box center [172, 137] width 51 height 6
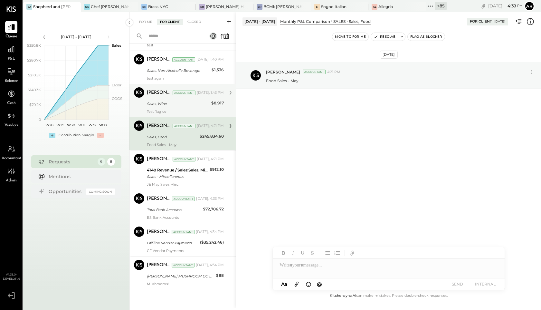
click at [163, 102] on div "Sales, Wine" at bounding box center [178, 103] width 62 height 6
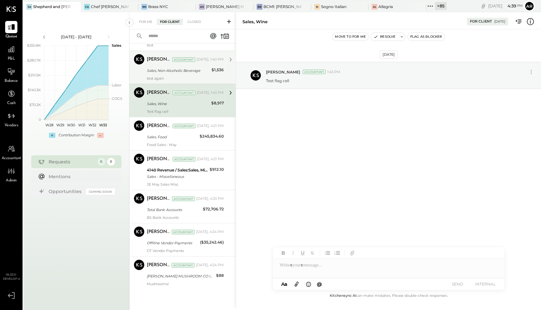
click at [168, 61] on div "Archie Grace" at bounding box center [159, 59] width 24 height 6
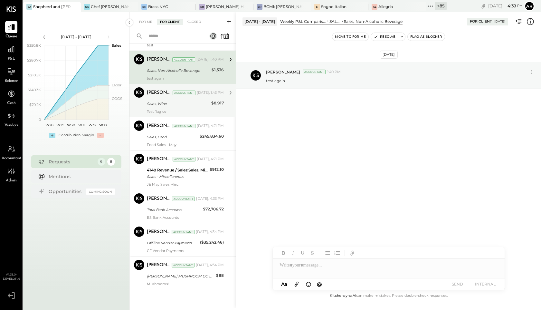
click at [167, 104] on div "Sales, Wine" at bounding box center [178, 103] width 62 height 6
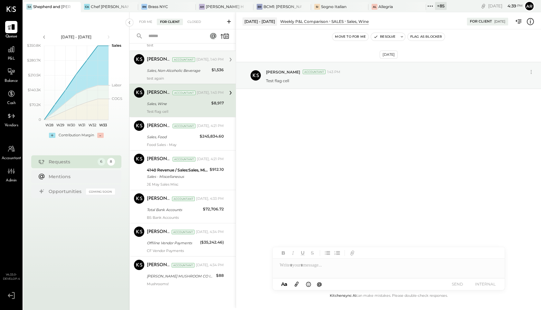
click at [163, 74] on div "Sales, Non-Alcoholic Beverage" at bounding box center [178, 71] width 63 height 8
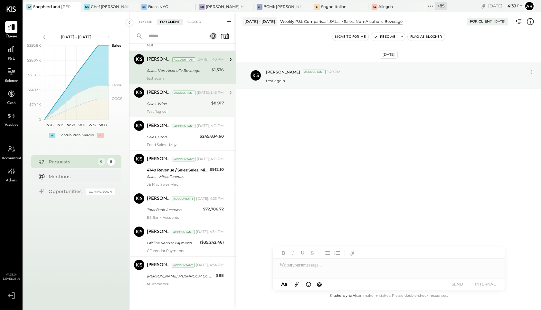
click at [165, 100] on div "Sales, Wine" at bounding box center [178, 103] width 62 height 6
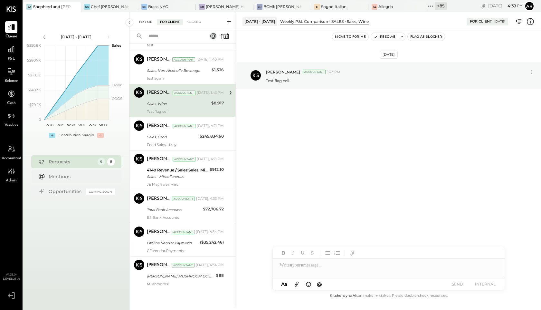
click at [144, 21] on div "For Me" at bounding box center [146, 22] width 20 height 6
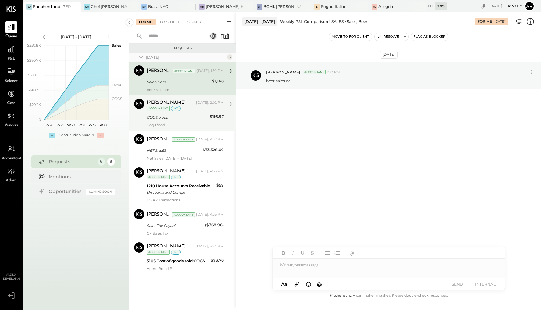
click at [187, 114] on div "COGS, Food" at bounding box center [177, 117] width 61 height 6
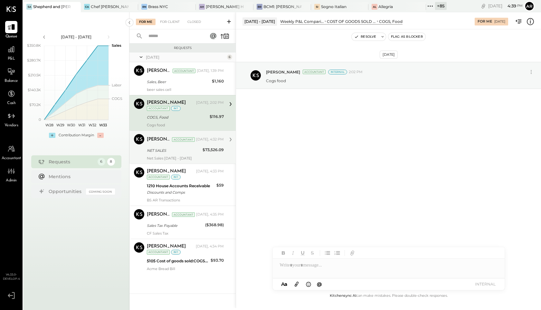
click at [187, 147] on div "NET SALES" at bounding box center [174, 150] width 54 height 6
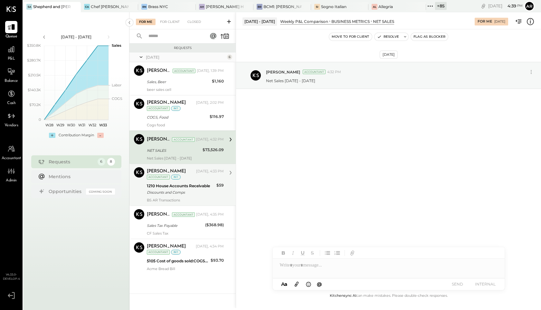
click at [187, 174] on div "Archie Grace" at bounding box center [171, 171] width 48 height 6
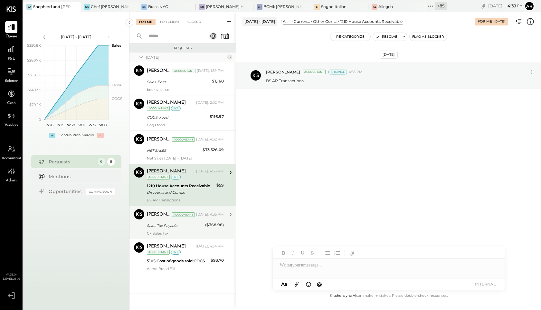
click at [189, 225] on div "Sales Tax Payable" at bounding box center [175, 225] width 56 height 6
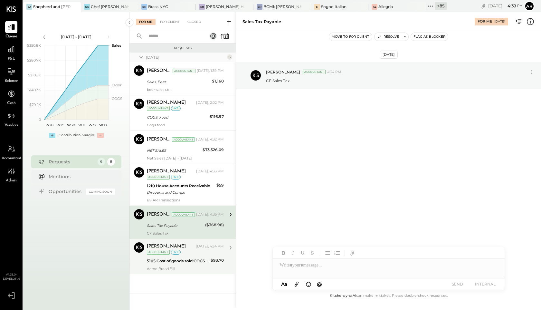
click at [191, 255] on div "Archie Grace Today, 4:34 PM Accountant int" at bounding box center [185, 248] width 77 height 13
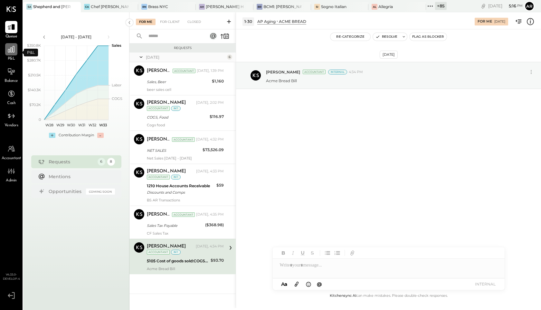
click at [8, 53] on icon at bounding box center [11, 49] width 8 height 8
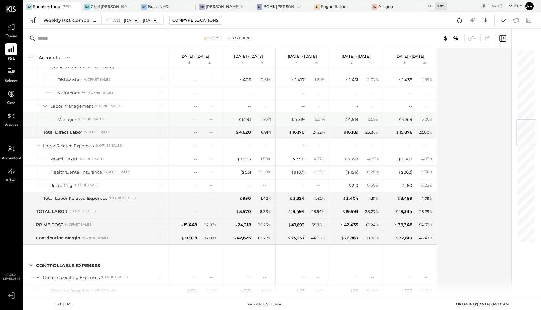
scroll to position [579, 0]
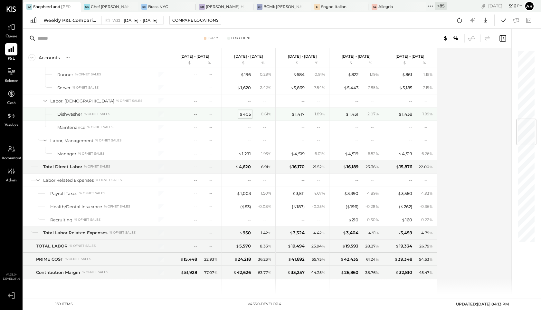
click at [246, 116] on div "$ 405" at bounding box center [245, 114] width 12 height 6
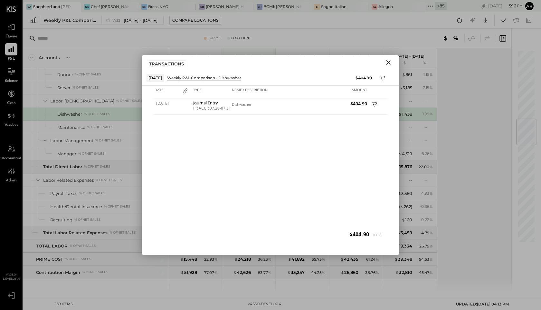
click at [392, 61] on button "Close" at bounding box center [388, 62] width 12 height 8
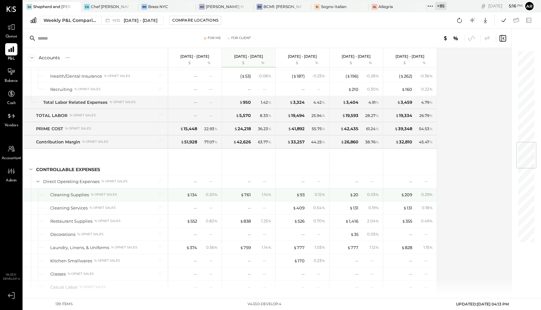
scroll to position [789, 0]
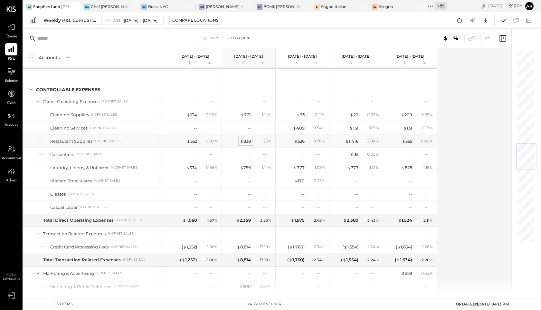
click at [250, 139] on div "$ 838" at bounding box center [245, 141] width 11 height 6
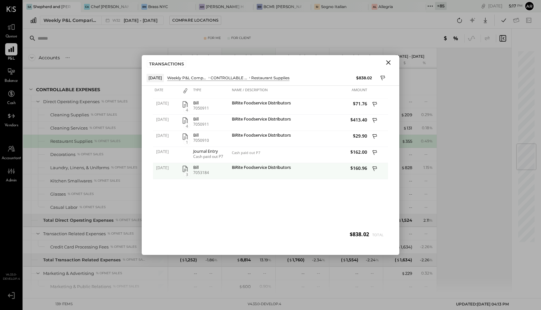
click at [375, 167] on icon at bounding box center [375, 169] width 6 height 8
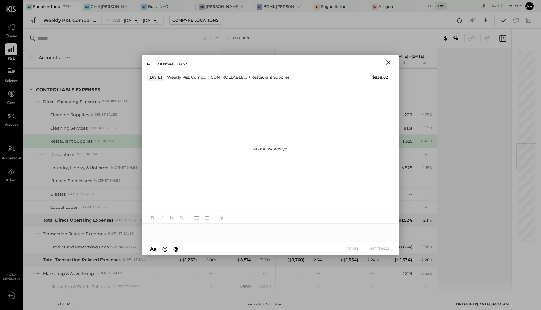
click at [193, 239] on div at bounding box center [271, 227] width 258 height 31
click at [188, 233] on div at bounding box center [271, 229] width 258 height 13
click at [347, 248] on button "SEND" at bounding box center [352, 248] width 26 height 9
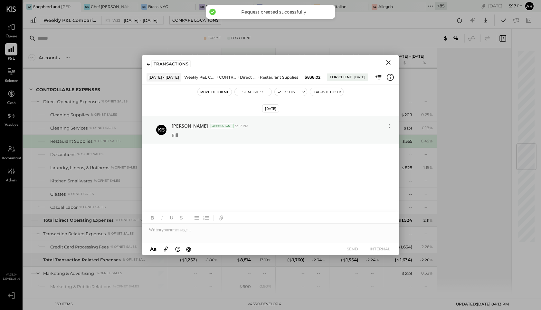
click at [391, 60] on icon "Close" at bounding box center [388, 63] width 8 height 8
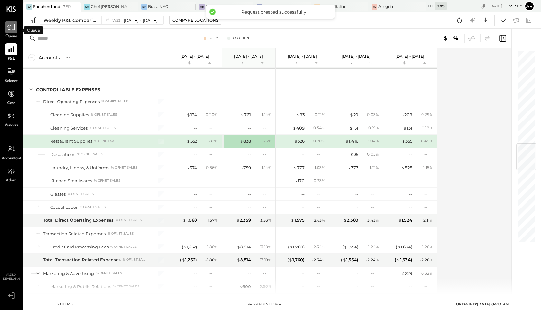
click at [9, 28] on icon at bounding box center [11, 27] width 8 height 6
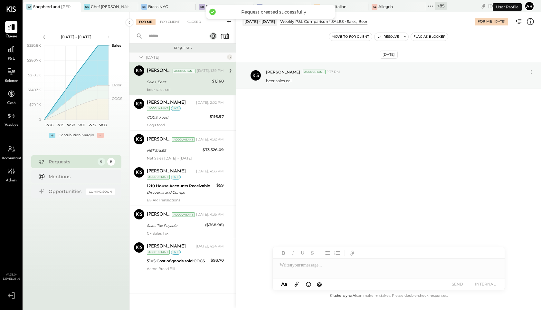
click at [169, 18] on div "For Me For Client Closed" at bounding box center [182, 20] width 106 height 17
click at [166, 21] on div "For Client" at bounding box center [170, 22] width 26 height 6
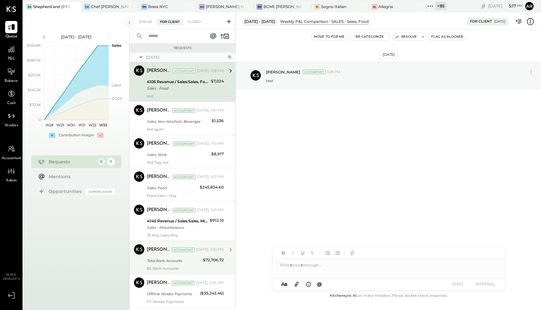
scroll to position [84, 0]
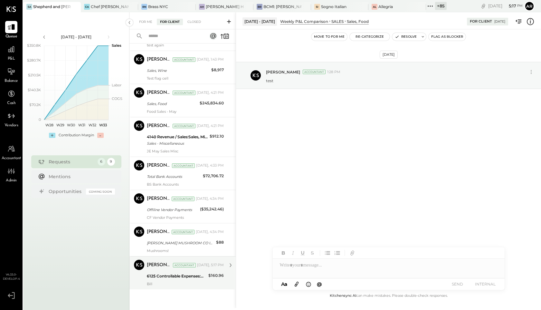
click at [162, 281] on div "Archie Grace Accountant Today, 5:17 PM 6125 Controllable Expenses:Direct Operat…" at bounding box center [185, 272] width 77 height 26
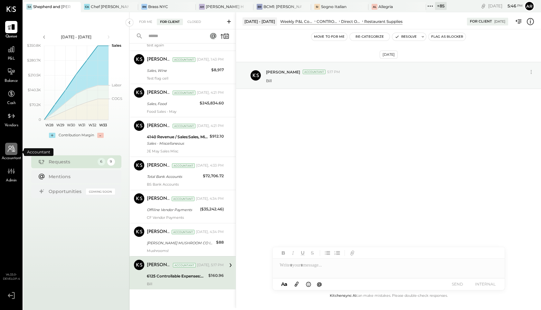
click at [10, 150] on icon at bounding box center [11, 149] width 8 height 8
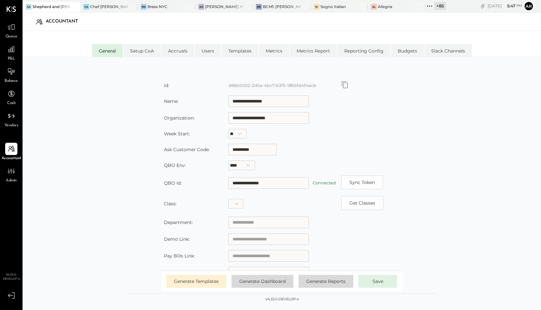
click at [196, 136] on td "Week Start:" at bounding box center [193, 133] width 64 height 15
click at [315, 283] on span "Generate Reports" at bounding box center [325, 281] width 39 height 6
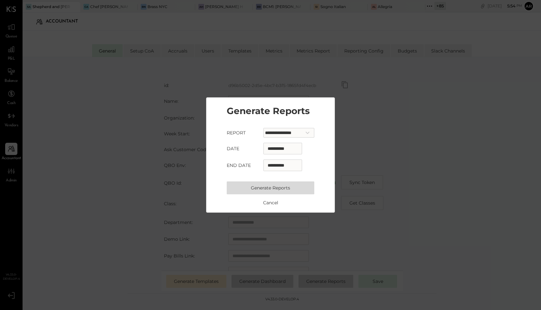
click at [270, 149] on input "**********" at bounding box center [282, 149] width 39 height 12
select select "*"
select select "****"
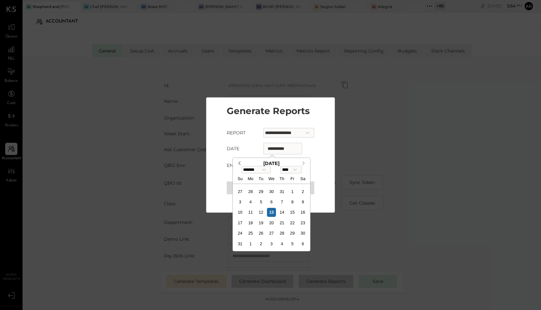
click at [238, 162] on button "Previous Month" at bounding box center [238, 163] width 10 height 10
select select "*"
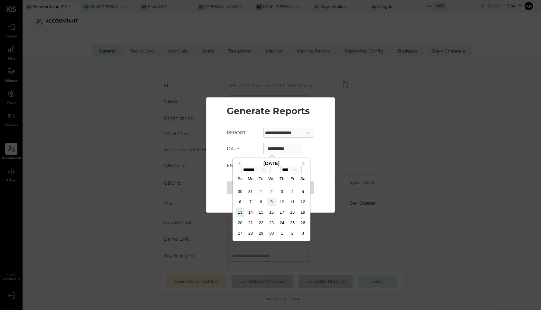
click at [274, 202] on div "9" at bounding box center [271, 201] width 9 height 9
type input "**********"
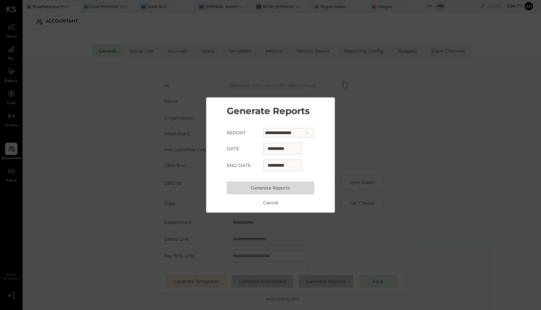
click at [274, 168] on input "**********" at bounding box center [282, 165] width 39 height 12
select select "*"
select select "****"
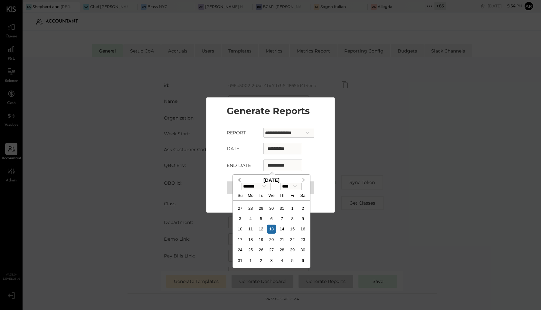
click at [236, 177] on button "Previous Month" at bounding box center [238, 180] width 10 height 10
click at [239, 177] on button "Previous Month" at bounding box center [238, 180] width 10 height 10
click at [239, 178] on span "Previous Month" at bounding box center [239, 179] width 0 height 7
select select "*"
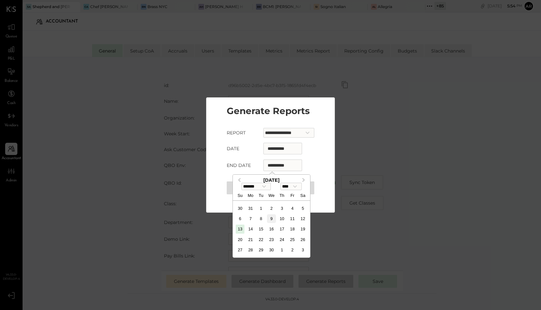
click at [271, 218] on div "9" at bounding box center [271, 218] width 9 height 9
type input "**********"
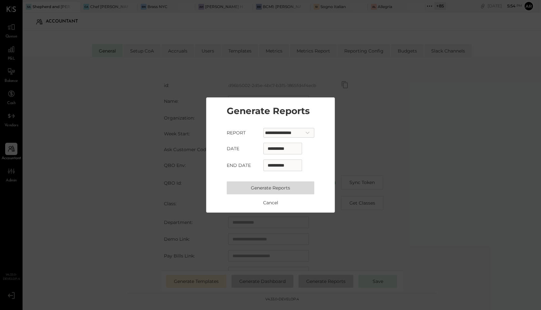
click at [276, 187] on button "Generate Reports" at bounding box center [271, 187] width 88 height 13
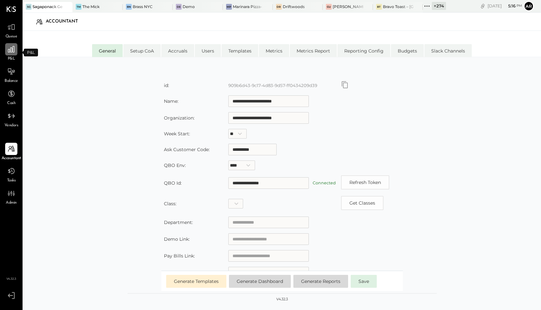
click at [9, 52] on icon at bounding box center [11, 49] width 8 height 8
